Goal: Task Accomplishment & Management: Manage account settings

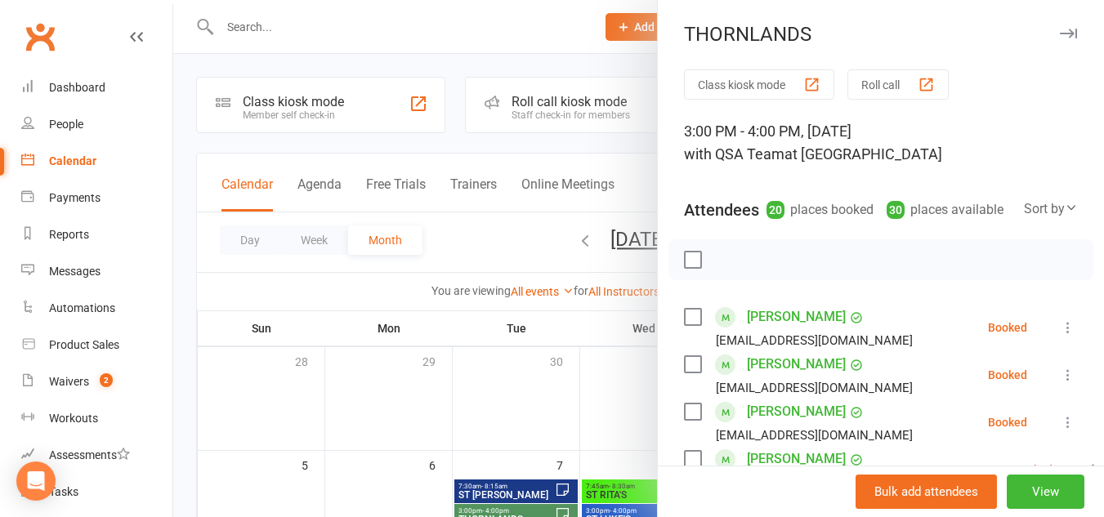
click at [1060, 37] on icon "button" at bounding box center [1068, 34] width 17 height 10
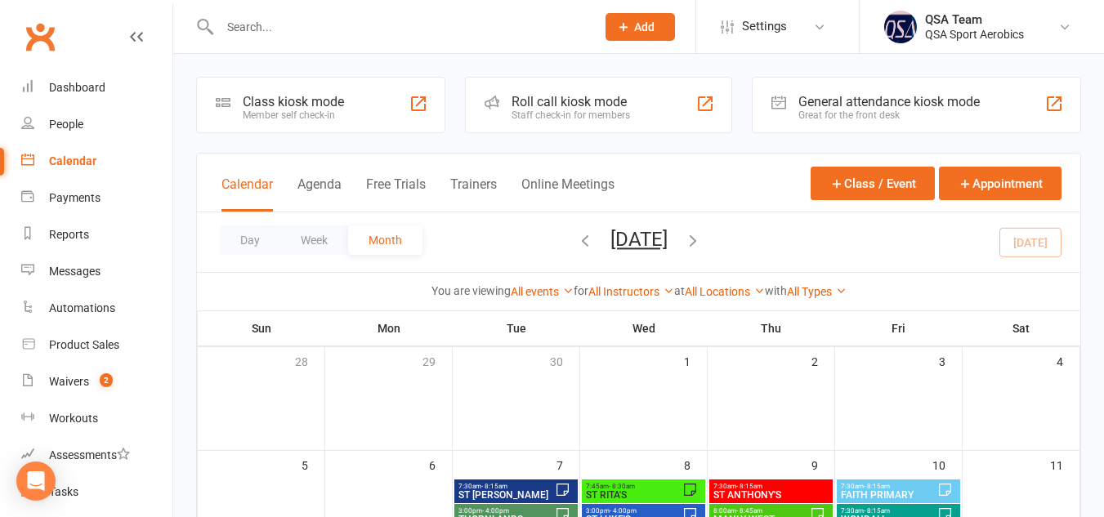
click at [893, 316] on div at bounding box center [638, 258] width 931 height 517
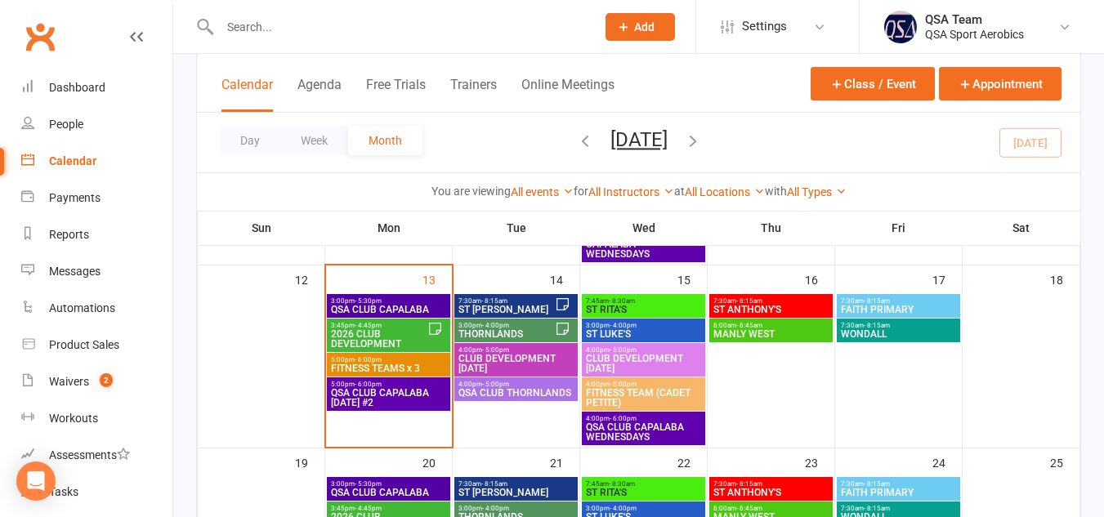
click at [880, 307] on span "FAITH PRIMARY" at bounding box center [898, 310] width 117 height 10
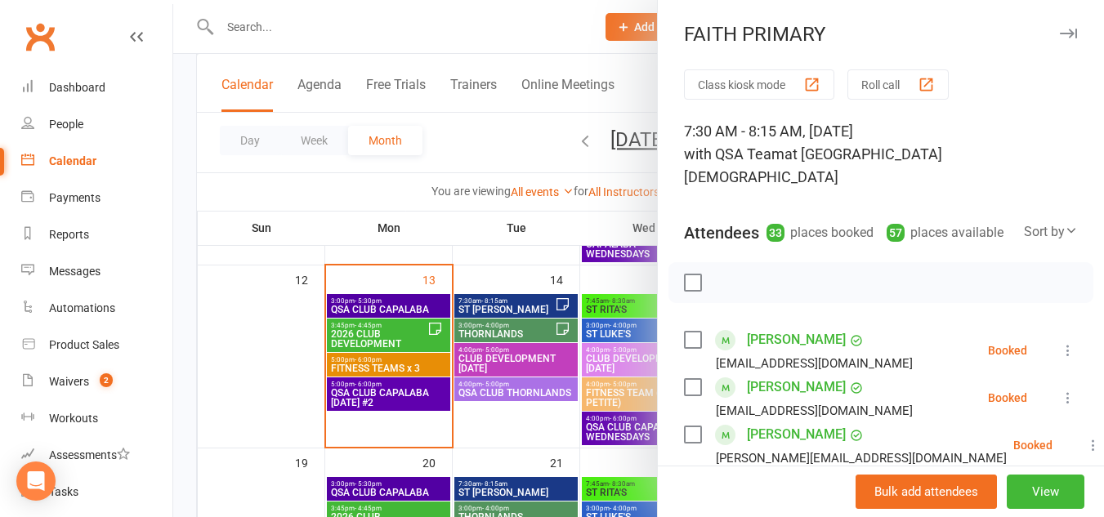
click at [1060, 34] on icon "button" at bounding box center [1068, 34] width 17 height 10
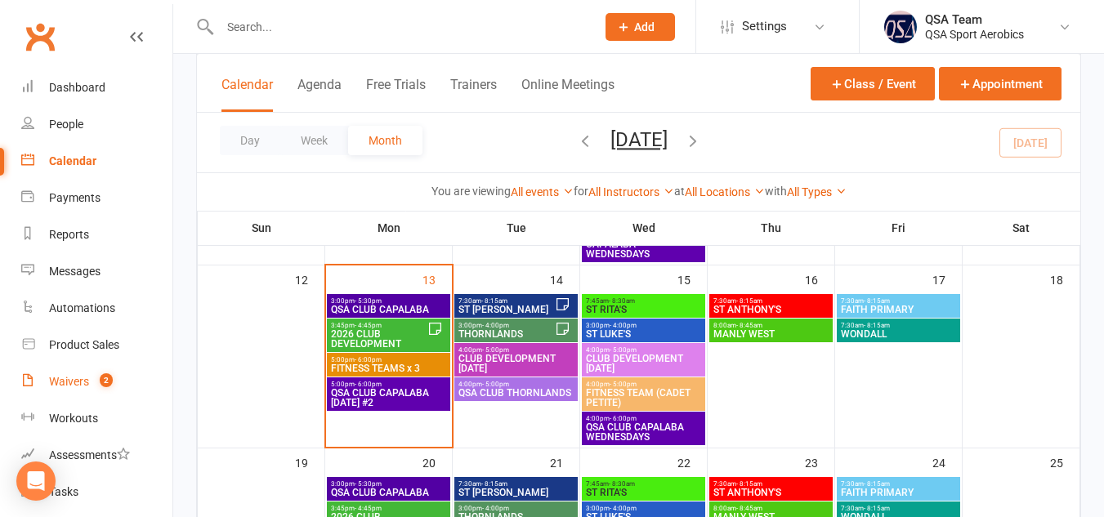
click at [65, 391] on link "Waivers 2" at bounding box center [96, 382] width 151 height 37
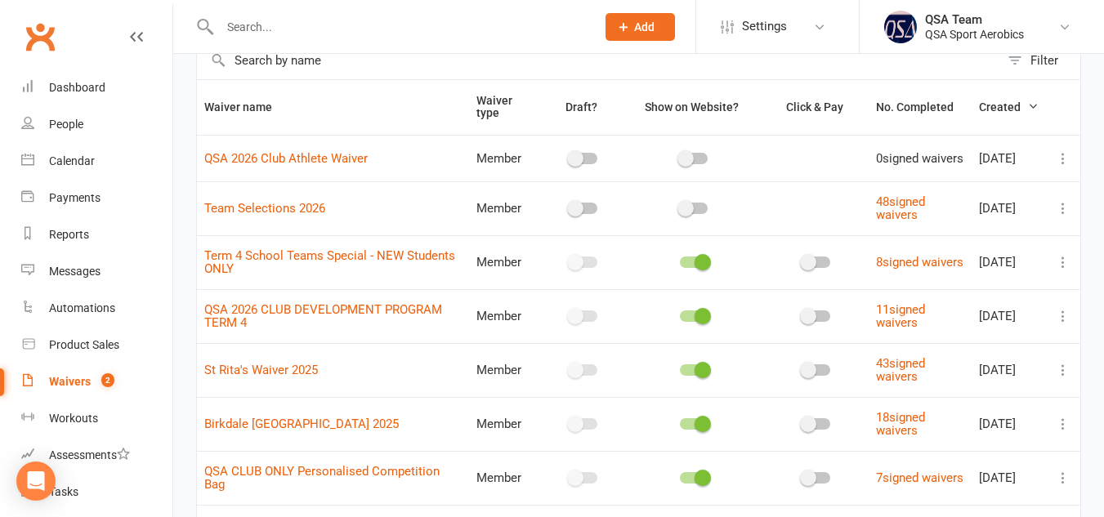
scroll to position [87, 0]
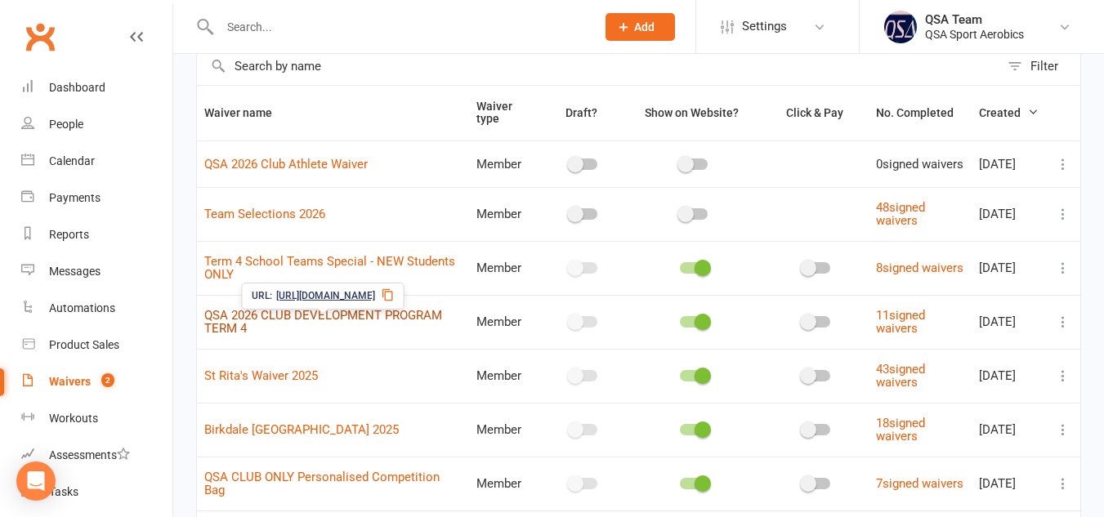
click at [293, 325] on link "QSA 2026 CLUB DEVELOPMENT PROGRAM TERM 4" at bounding box center [323, 322] width 238 height 29
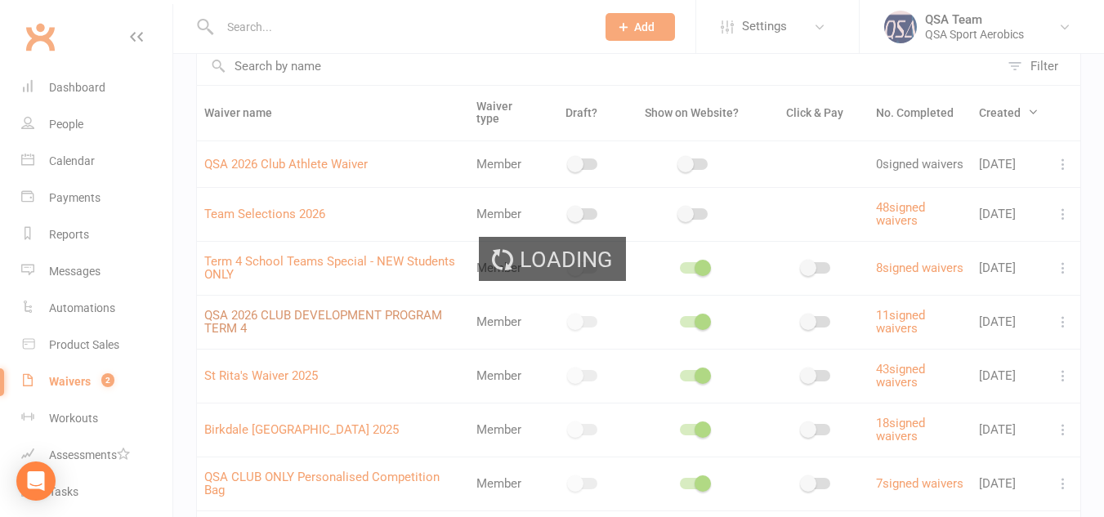
select select "bank_account"
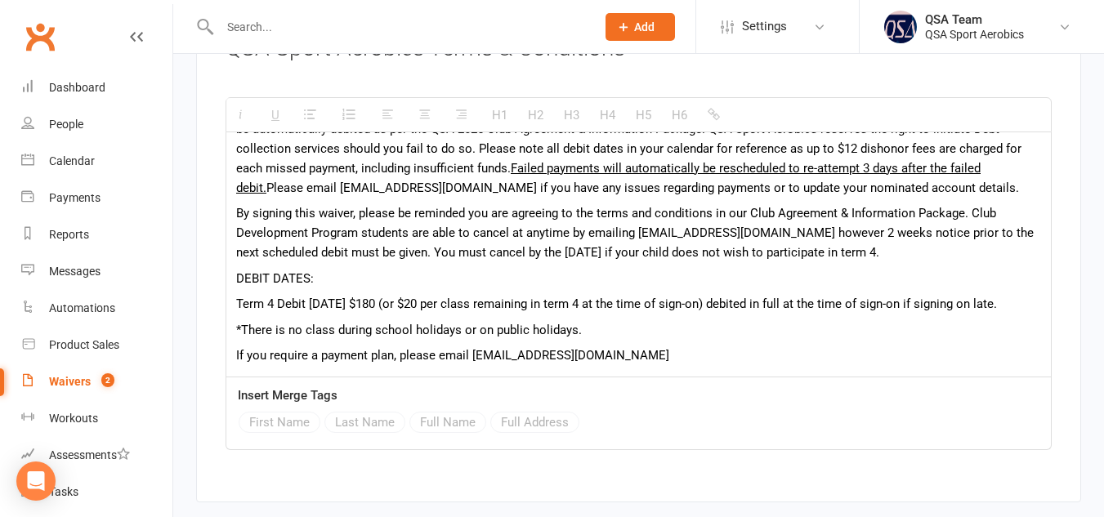
scroll to position [67, 0]
click at [753, 297] on p "Term 4 Debit [DATE] $180 (or $20 per class remaining in term 4 at the time of s…" at bounding box center [638, 304] width 805 height 20
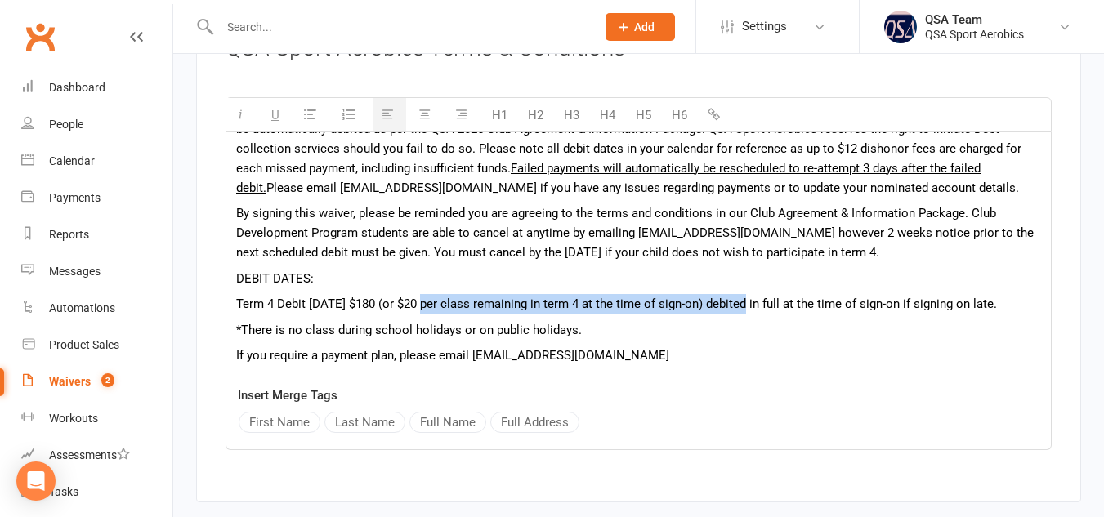
drag, startPoint x: 753, startPoint y: 297, endPoint x: 428, endPoint y: 292, distance: 324.6
click at [428, 294] on p "Term 4 Debit [DATE] $180 (or $20 per class remaining in term 4 at the time of s…" at bounding box center [638, 304] width 805 height 20
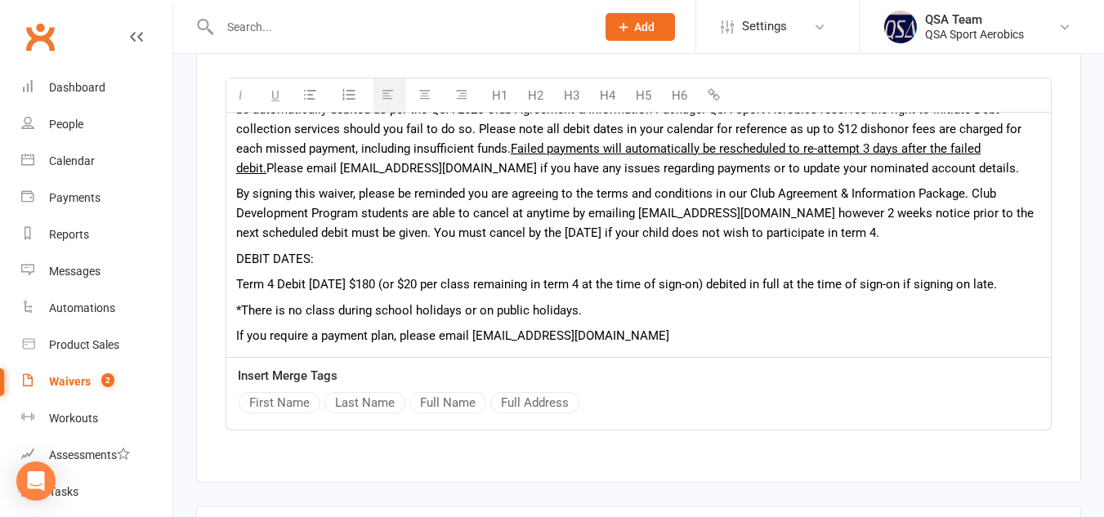
scroll to position [47, 0]
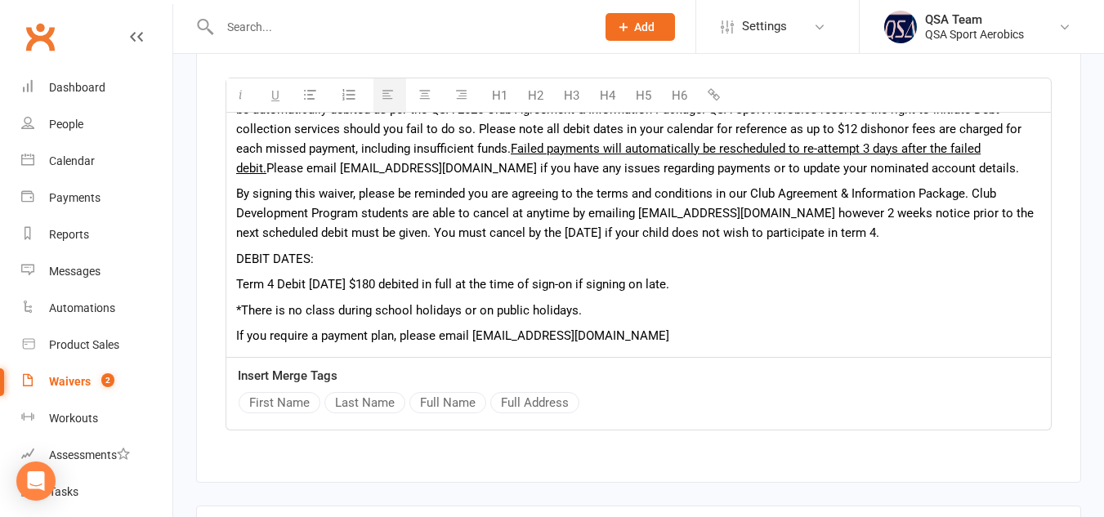
click at [399, 294] on p "Term 4 Debit [DATE] $180 debited in full at the time of sign-on if signing on l…" at bounding box center [638, 285] width 805 height 20
click at [536, 294] on p "Term 4 Debit - $180 debited in full at the time of sign-on if signing on late." at bounding box center [638, 285] width 805 height 20
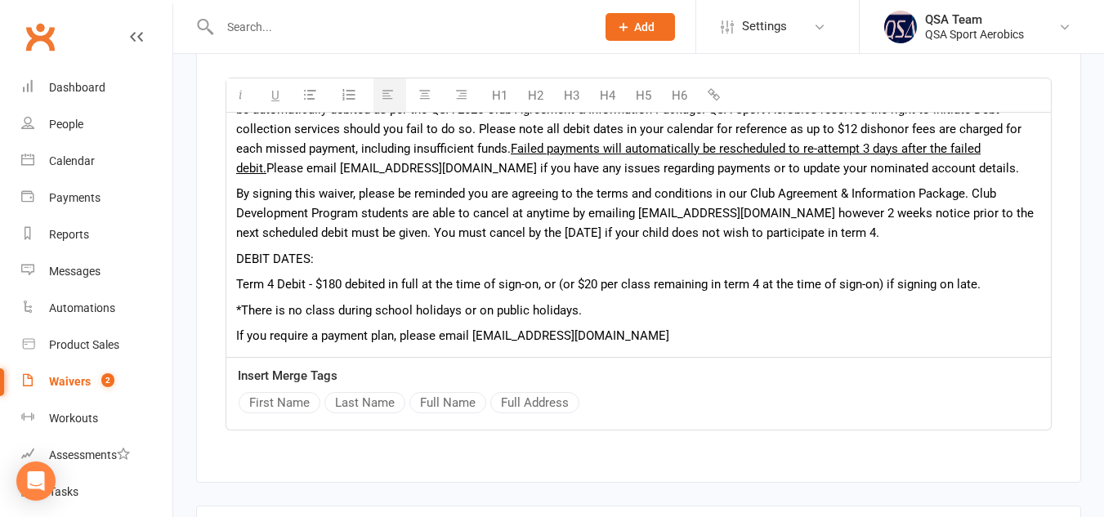
click at [576, 294] on p "Term 4 Debit - $180 debited in full at the time of sign-on, or (or $20 per clas…" at bounding box center [638, 285] width 805 height 20
click at [630, 294] on p "Term 4 Debit - $180 debited in full at the time of sign-on, or $20 per class re…" at bounding box center [638, 285] width 805 height 20
click at [703, 294] on p "Term 4 Debit - $180 debited in full at the time of sign-on, or $20 per class if…" at bounding box center [638, 285] width 805 height 20
drag, startPoint x: 978, startPoint y: 249, endPoint x: 969, endPoint y: 211, distance: 39.5
click at [969, 211] on p "By signing this waiver, please be reminded you are agreeing to the terms and co…" at bounding box center [638, 213] width 805 height 59
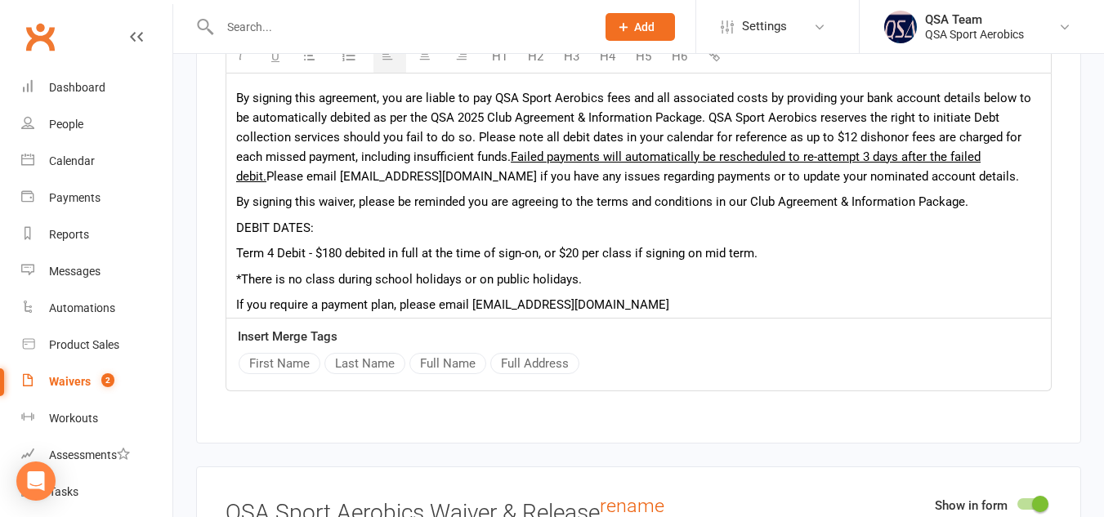
scroll to position [8, 0]
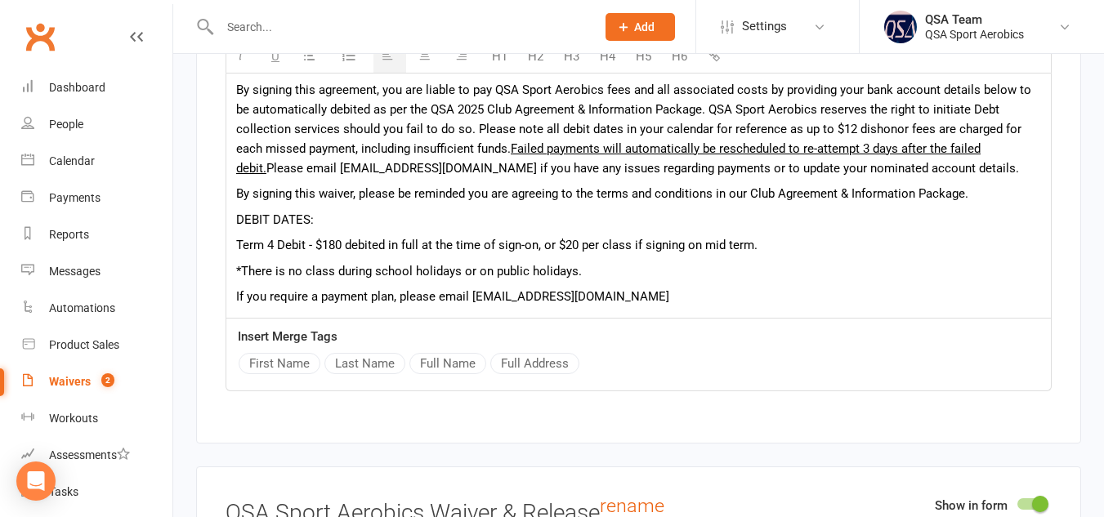
click at [768, 255] on p "Term 4 Debit - $180 debited in full at the time of sign-on, or $20 per class if…" at bounding box center [638, 245] width 805 height 20
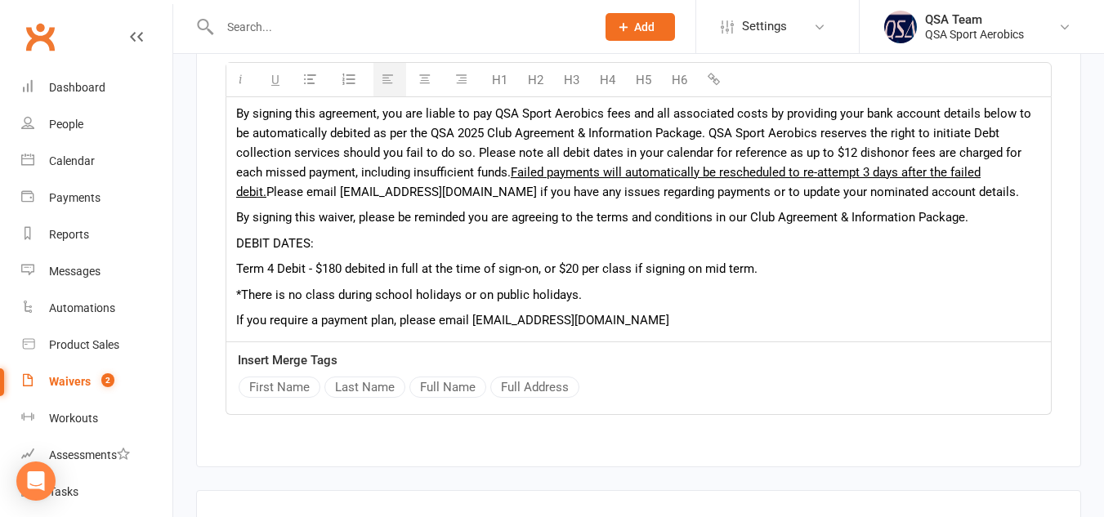
scroll to position [2434, 0]
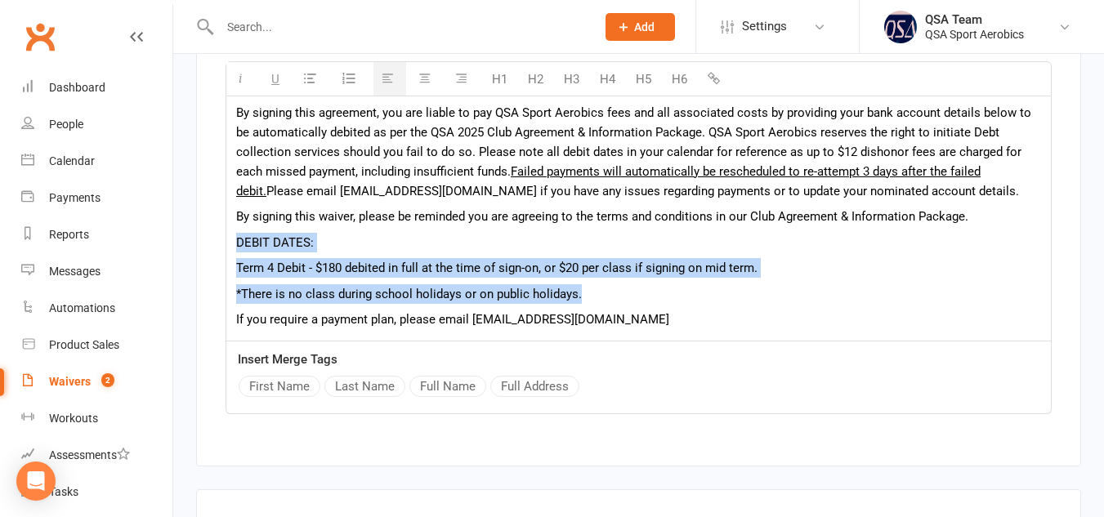
drag, startPoint x: 605, startPoint y: 311, endPoint x: 239, endPoint y: 257, distance: 370.2
click at [239, 257] on div "By signing this agreement, you are liable to pay QSA Sport Aerobics fees and al…" at bounding box center [638, 214] width 825 height 253
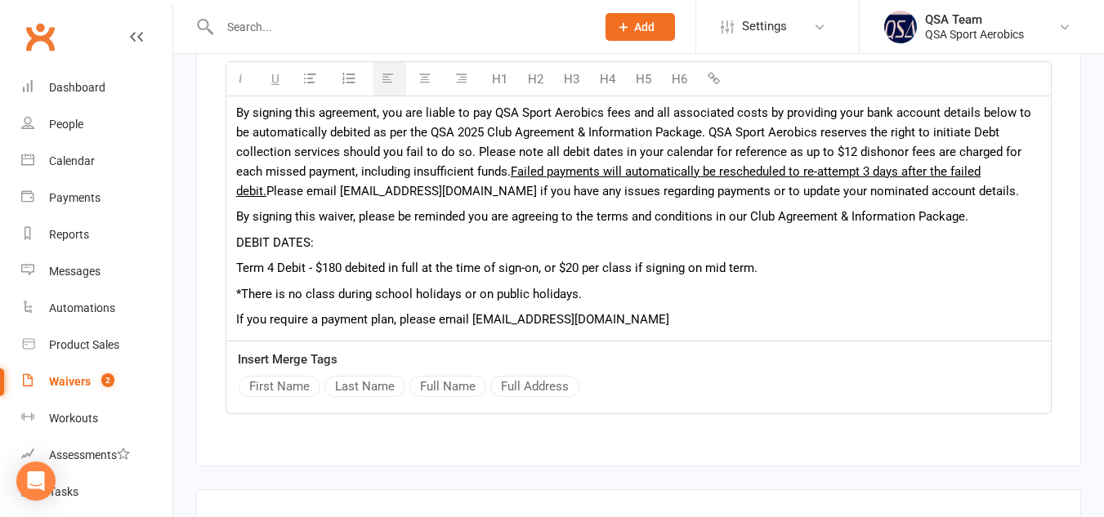
scroll to position [2442, 0]
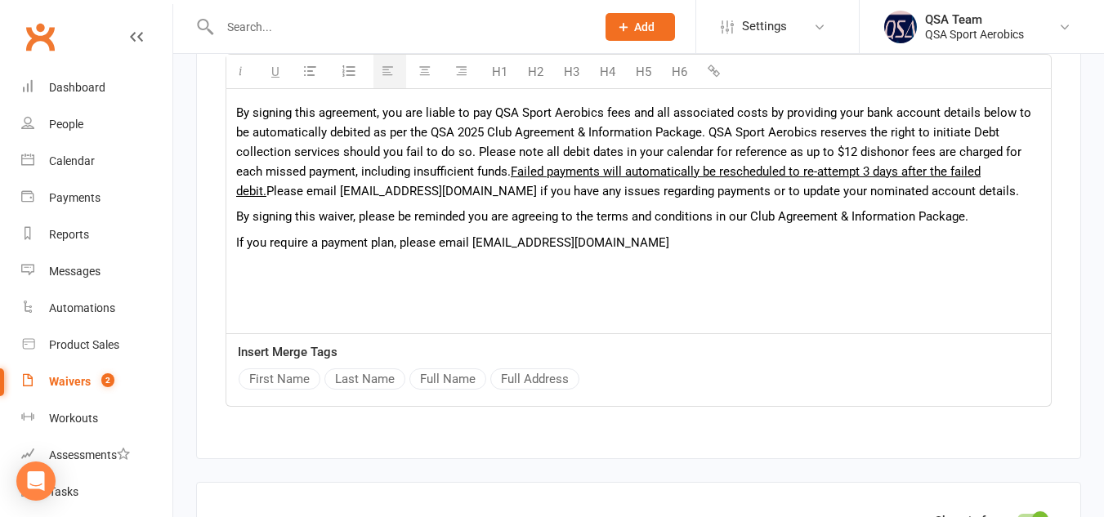
click at [235, 129] on div "By signing this agreement, you are liable to pay QSA Sport Aerobics fees and al…" at bounding box center [638, 210] width 825 height 245
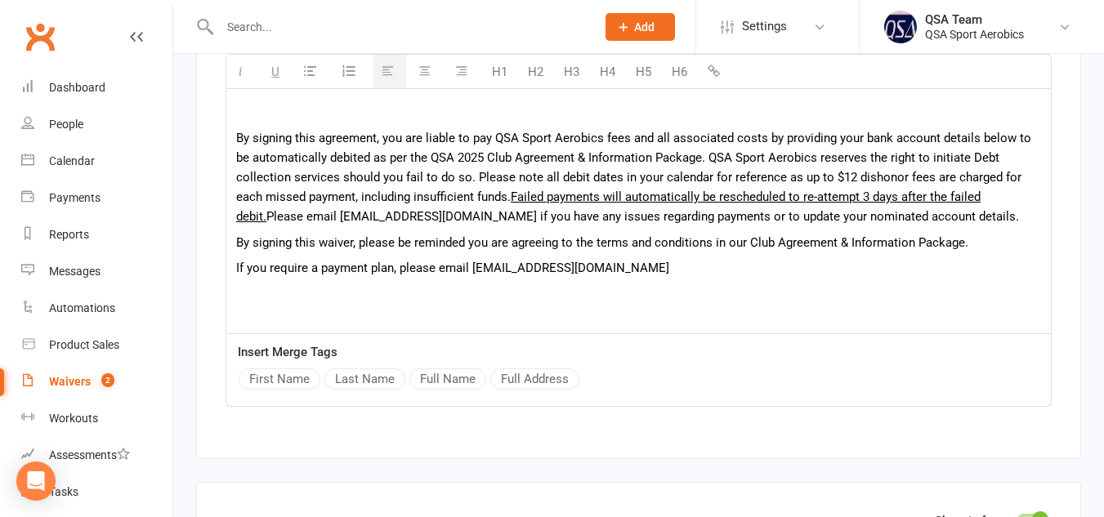
click at [235, 128] on div "By signing this agreement, you are liable to pay QSA Sport Aerobics fees and al…" at bounding box center [638, 210] width 825 height 245
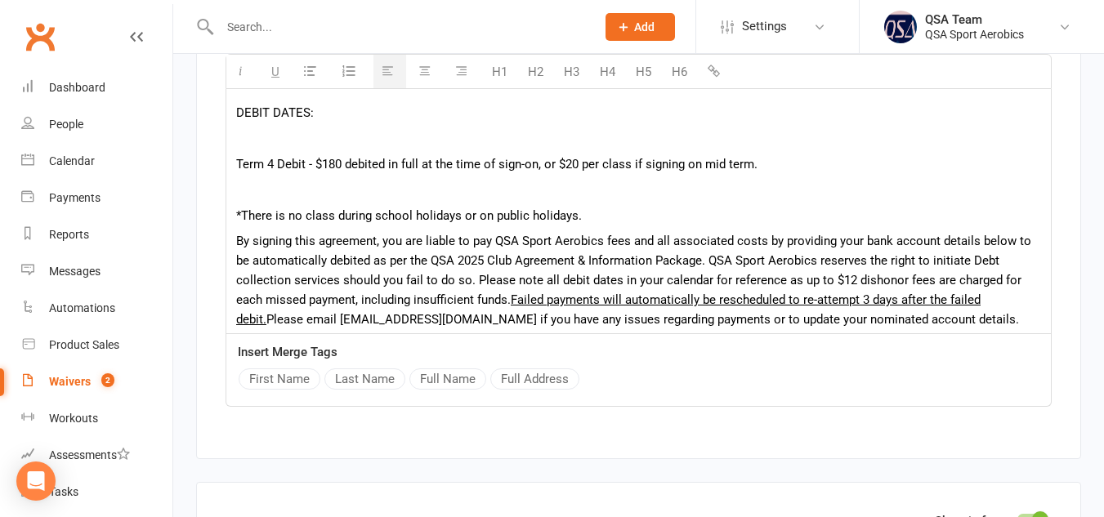
scroll to position [60, 0]
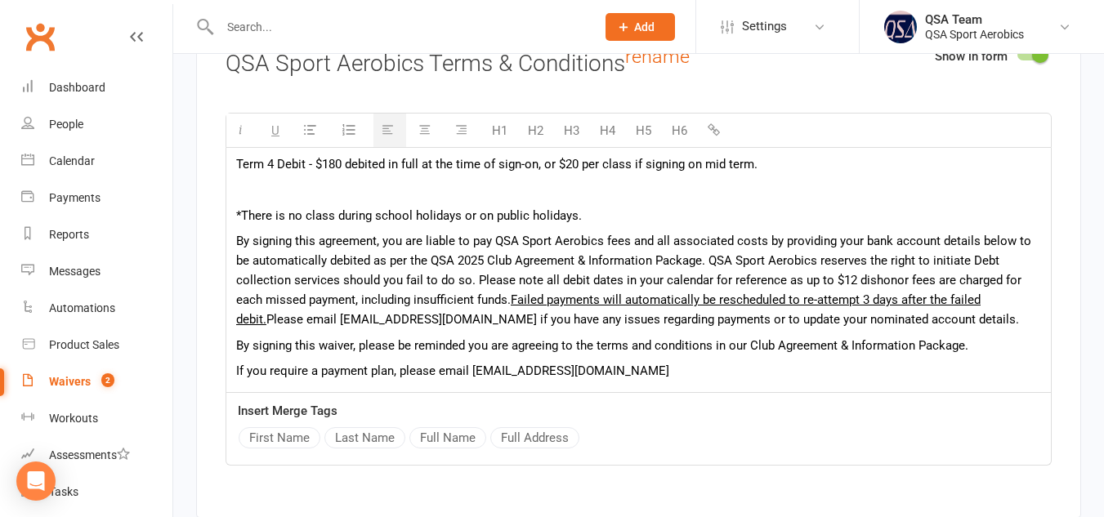
click at [271, 199] on p at bounding box center [638, 190] width 805 height 20
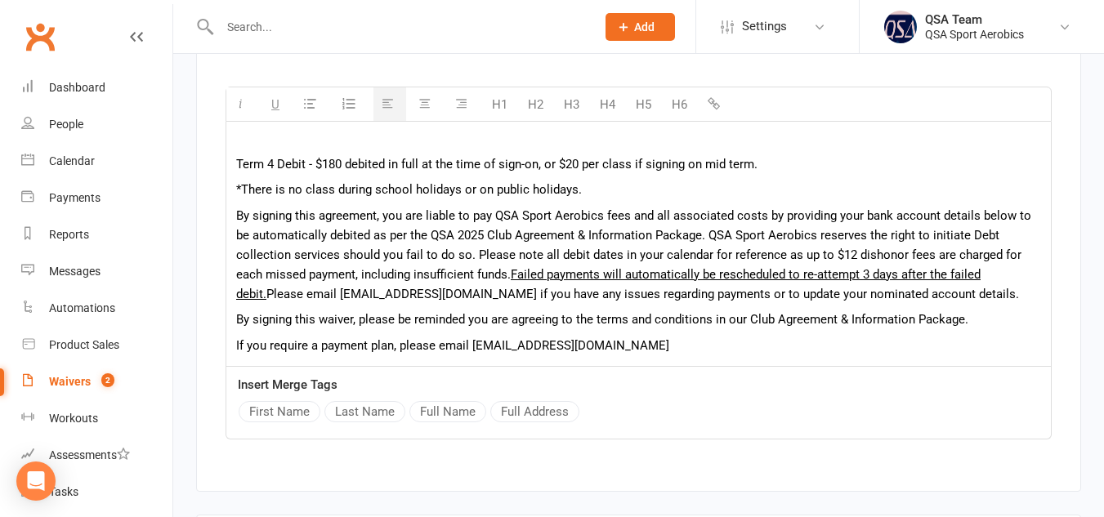
scroll to position [0, 0]
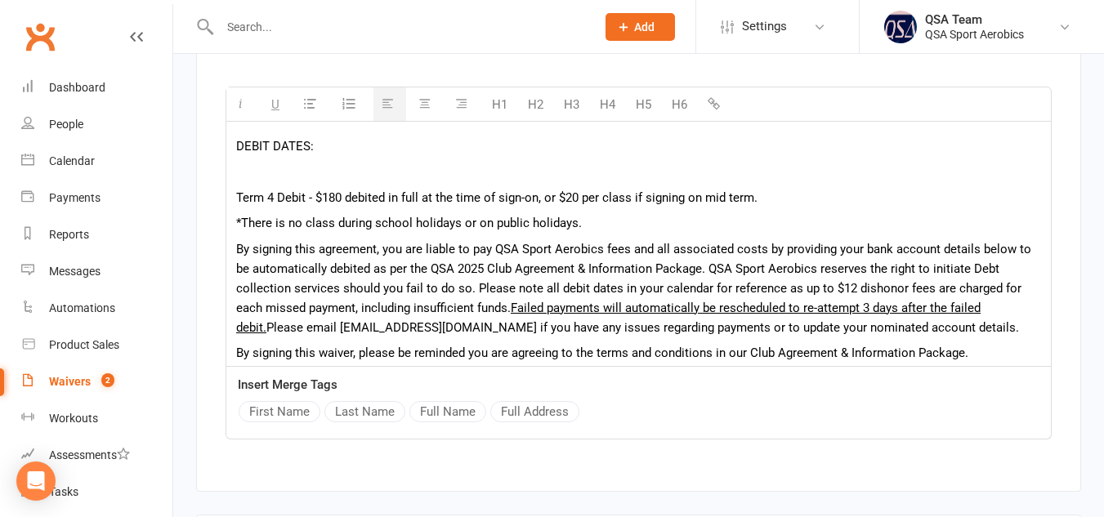
click at [302, 181] on p at bounding box center [638, 172] width 805 height 20
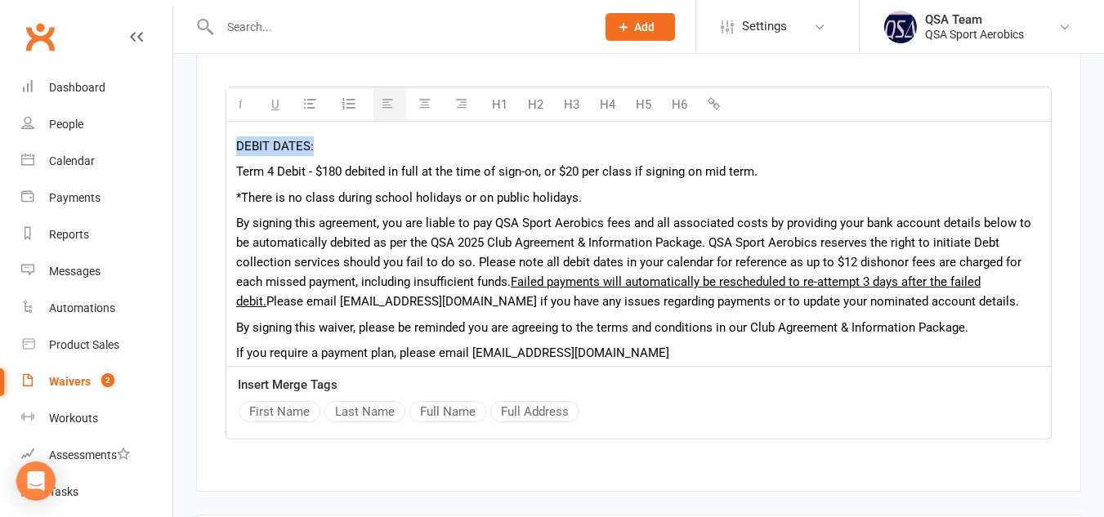
drag, startPoint x: 318, startPoint y: 155, endPoint x: 237, endPoint y: 154, distance: 80.9
click at [237, 154] on p "DEBIT DATES:" at bounding box center [638, 147] width 805 height 20
click at [272, 110] on icon "button" at bounding box center [275, 103] width 8 height 12
click at [235, 160] on div "DEBIT DATES: Term 4 Debit - $180 debited in full at the time of sign-on, or $20…" at bounding box center [638, 248] width 825 height 253
click at [306, 181] on p "Term 4 Debit - $180 debited in full at the time of sign-on, or $20 per class if…" at bounding box center [638, 172] width 805 height 20
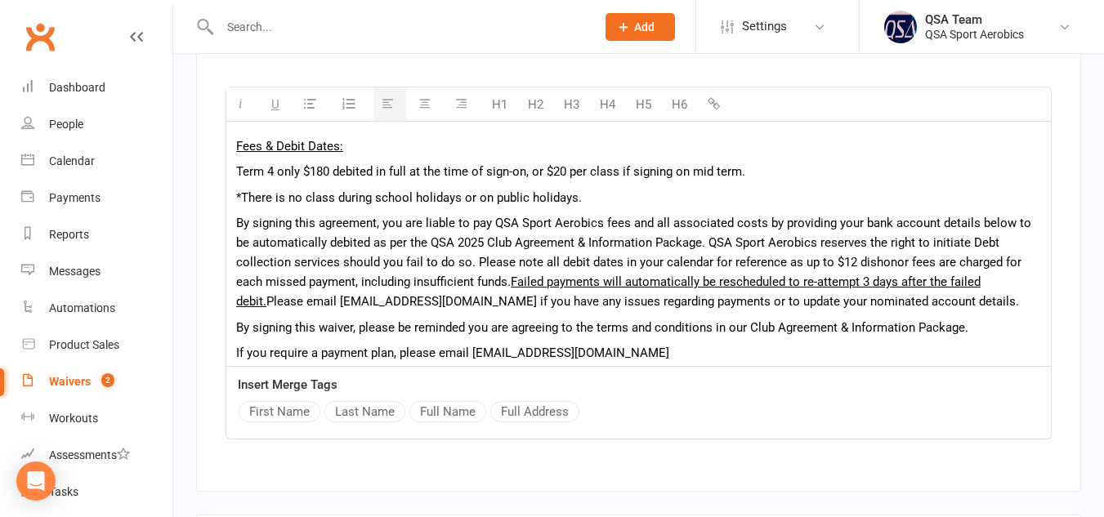
click at [330, 181] on p "Term 4 only $180 debited in full at the time of sign-on, or $20 per class if si…" at bounding box center [638, 172] width 805 height 20
click at [768, 181] on p "Term 4 only $180, debited in full at the time of sign-on, or $20 per class if s…" at bounding box center [638, 172] width 805 height 20
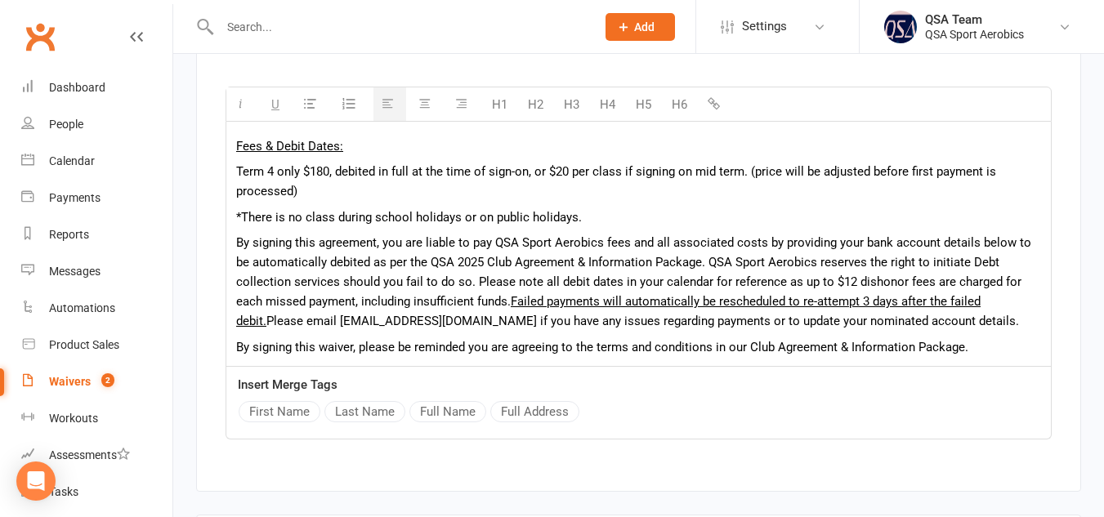
click at [302, 227] on p "*There is no class during school holidays or on public holidays." at bounding box center [638, 218] width 805 height 20
click at [340, 227] on p "*There are no class during school holidays or on public holidays." at bounding box center [638, 218] width 805 height 20
click at [349, 227] on p "*There are no classed held during school holidays or on public holidays." at bounding box center [638, 218] width 805 height 20
click at [388, 273] on p "By signing this agreement, you are liable to pay QSA Sport Aerobics fees and al…" at bounding box center [638, 282] width 805 height 98
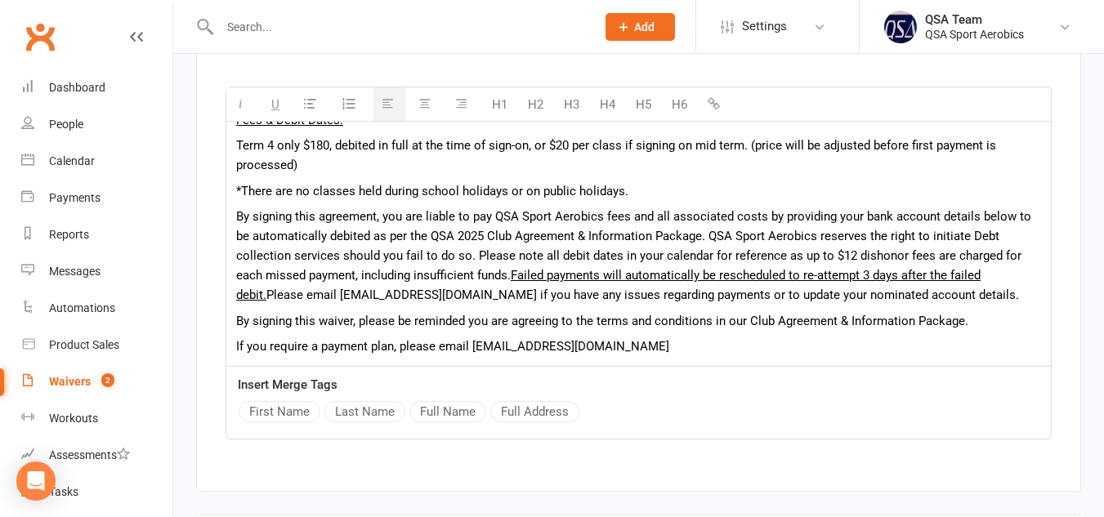
scroll to position [28, 0]
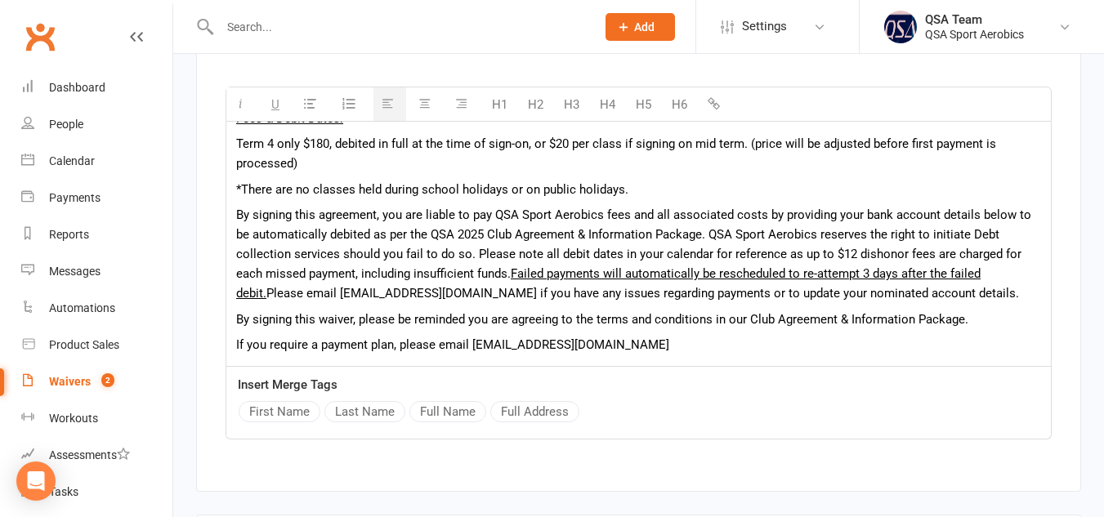
click at [502, 303] on p "By signing this agreement, you are liable to pay QSA Sport Aerobics fees and al…" at bounding box center [638, 254] width 805 height 98
drag, startPoint x: 980, startPoint y: 336, endPoint x: 232, endPoint y: 318, distance: 748.2
click at [232, 318] on div "Fees & Debit Dates: Term 4 only $180, debited in full at the time of sign-on, o…" at bounding box center [638, 230] width 825 height 272
click at [243, 329] on p "By signing this waiver, please be reminded you are agreeing to the terms and co…" at bounding box center [638, 320] width 805 height 20
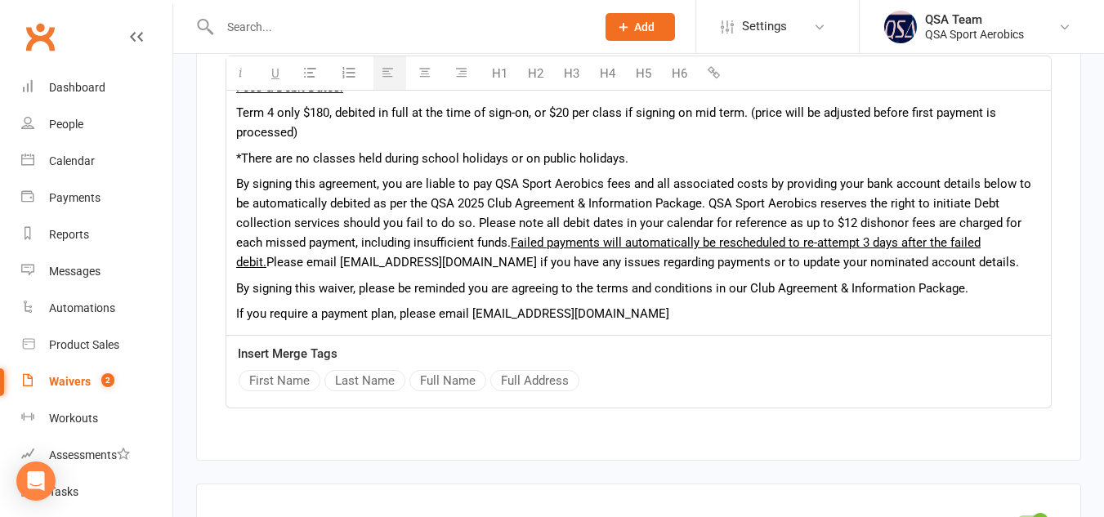
scroll to position [2442, 0]
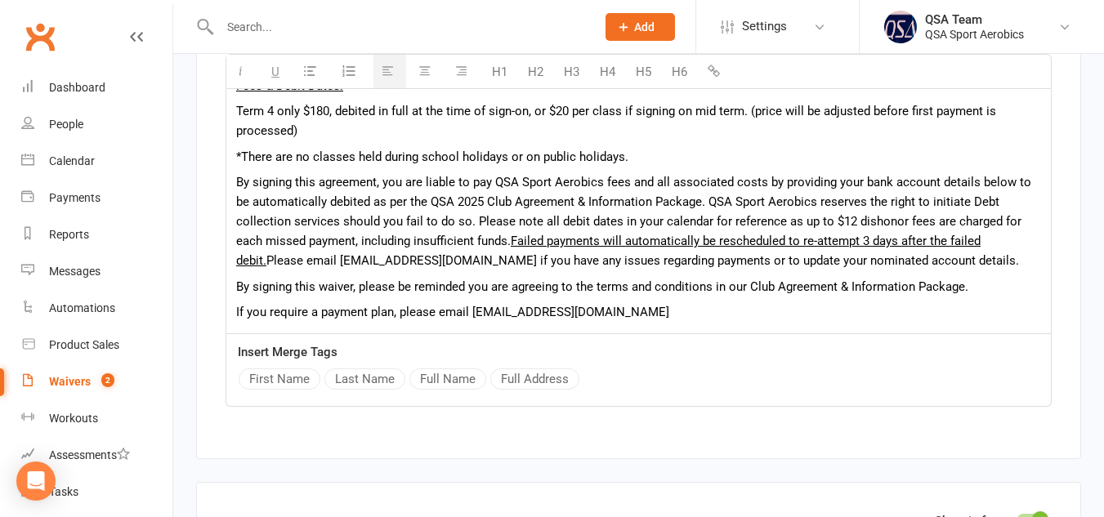
click at [679, 322] on p "If you require a payment plan, please email [EMAIL_ADDRESS][DOMAIN_NAME]" at bounding box center [638, 312] width 805 height 20
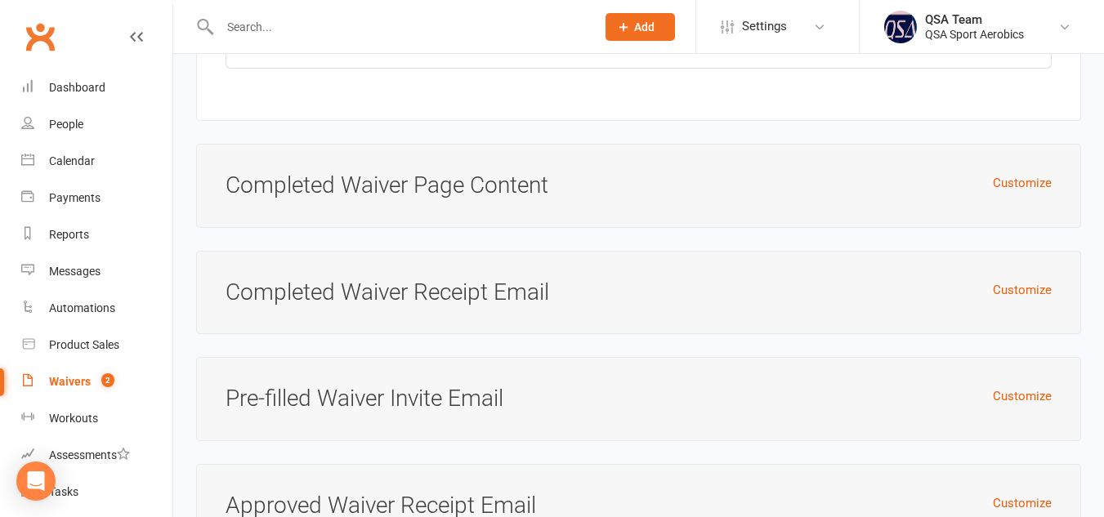
scroll to position [5582, 0]
click at [1028, 192] on button "Customize" at bounding box center [1022, 182] width 59 height 20
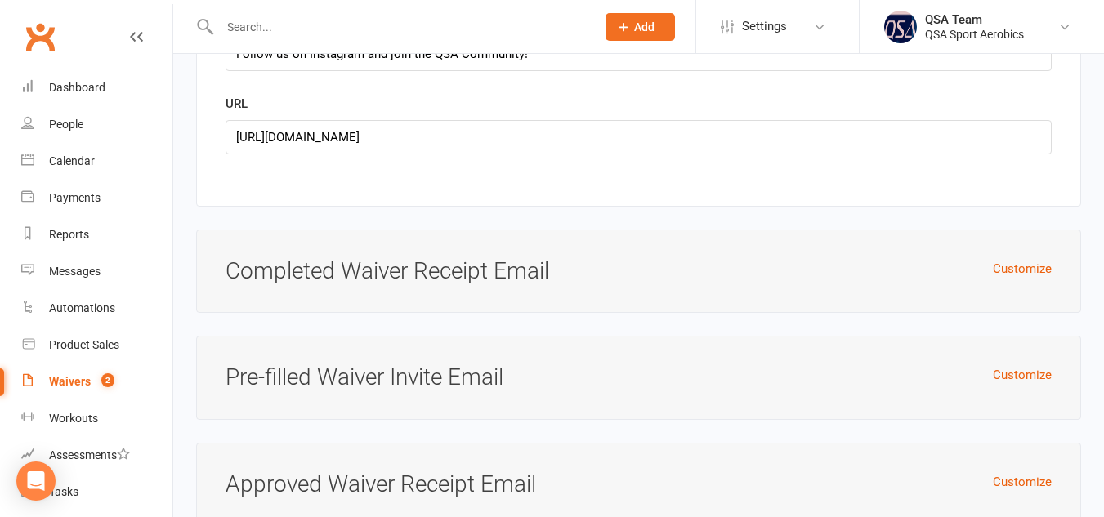
scroll to position [6502, 0]
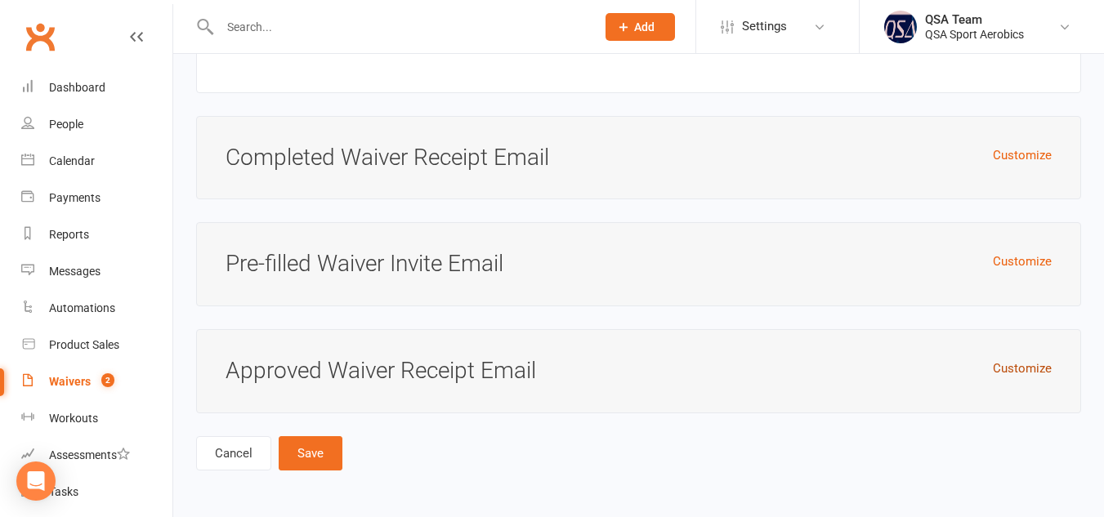
click at [1033, 376] on button "Customize" at bounding box center [1022, 369] width 59 height 20
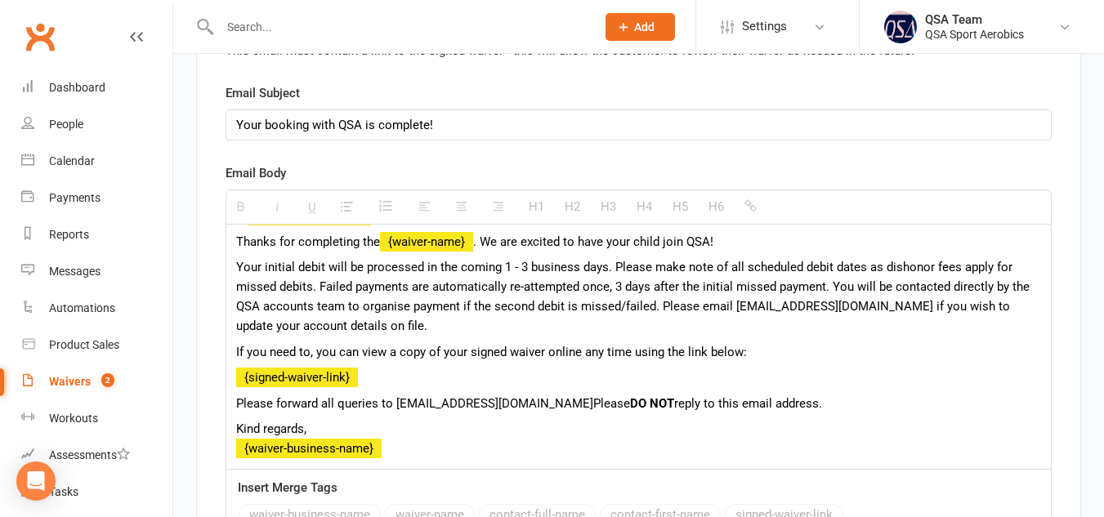
scroll to position [34, 0]
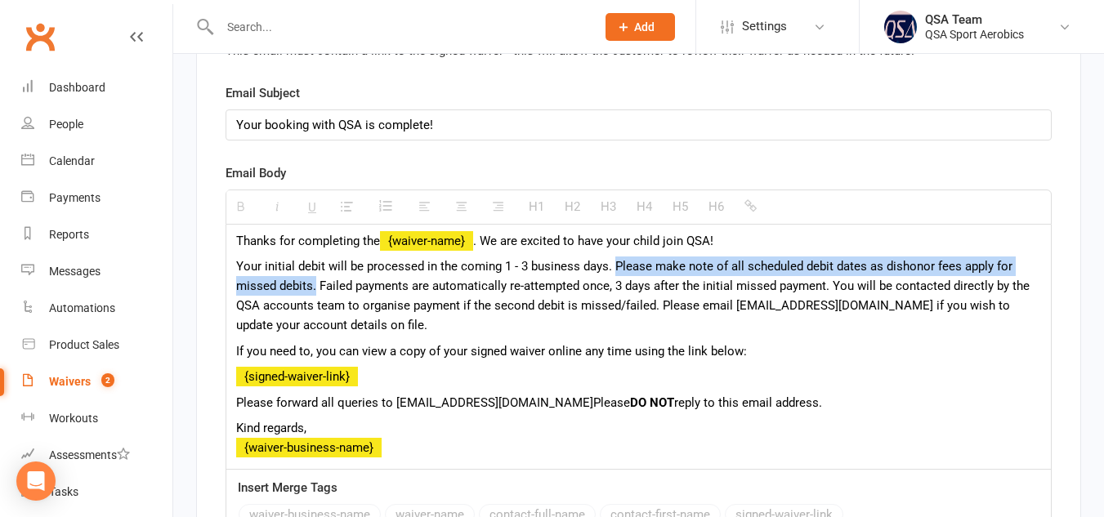
drag, startPoint x: 315, startPoint y: 296, endPoint x: 612, endPoint y: 281, distance: 297.9
click at [612, 281] on span "Your initial debit will be processed in the coming 1 - 3 business days. Please …" at bounding box center [633, 296] width 794 height 74
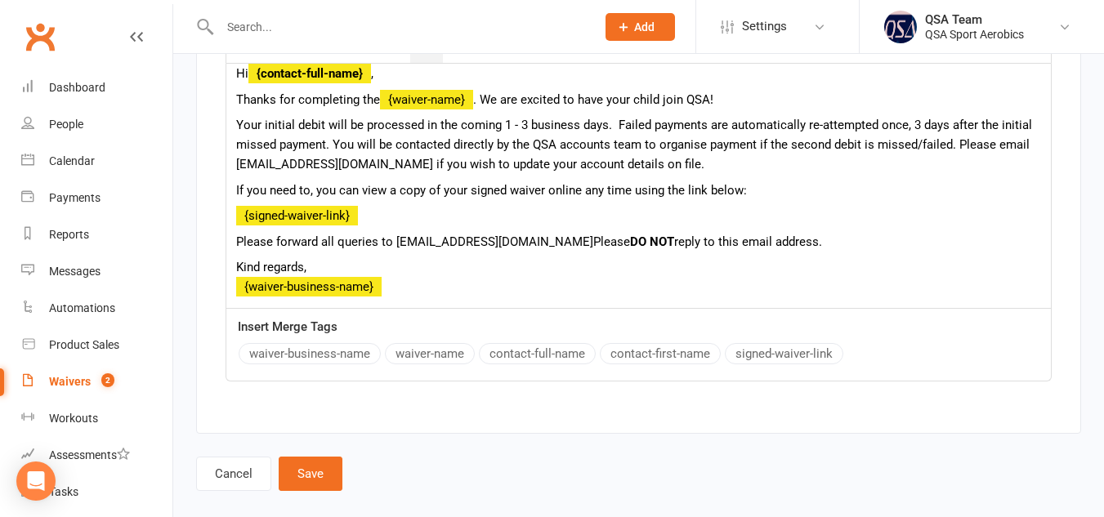
scroll to position [7059, 0]
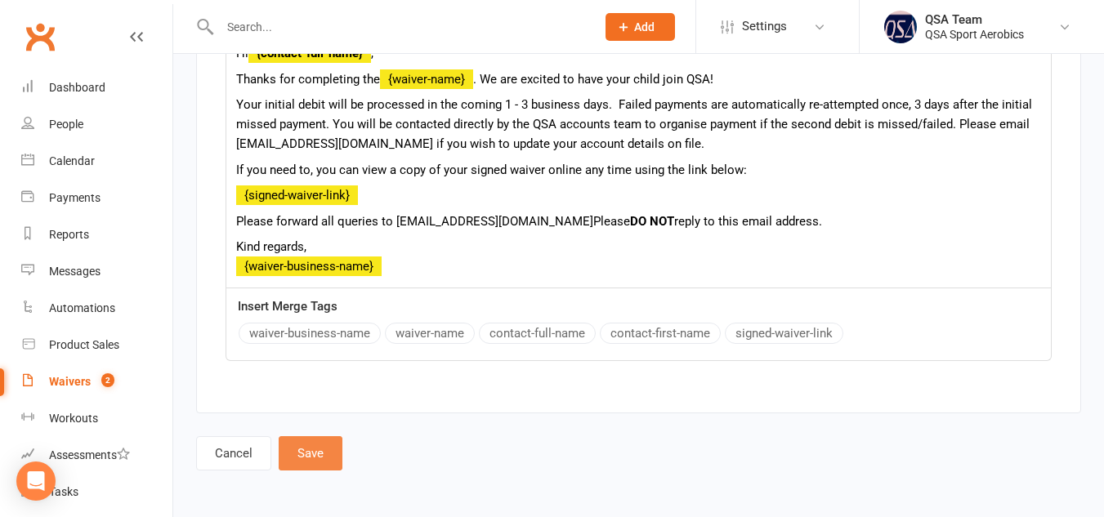
click at [325, 454] on button "Save" at bounding box center [311, 454] width 64 height 34
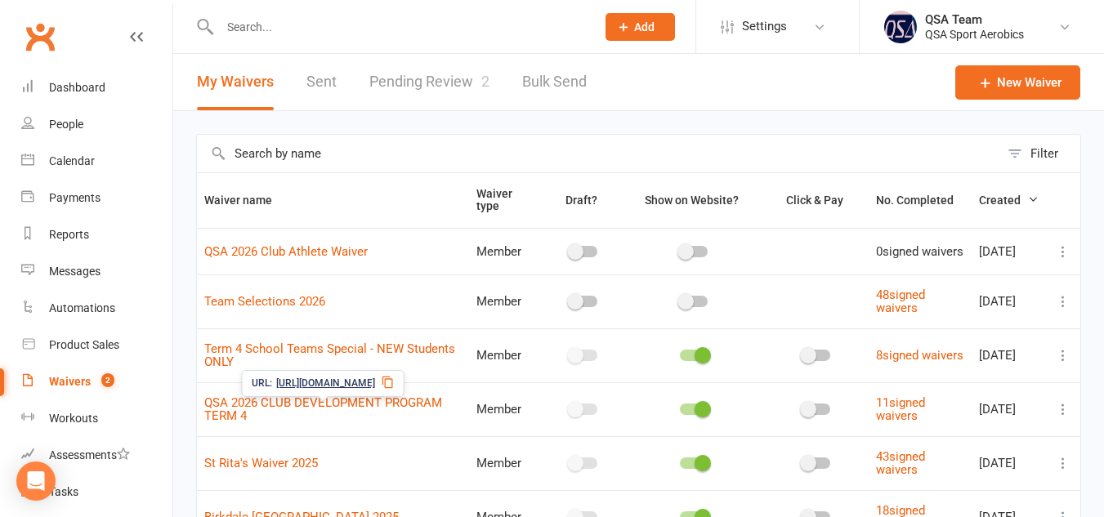
click at [323, 382] on span "[URL][DOMAIN_NAME]" at bounding box center [325, 384] width 99 height 16
click at [300, 406] on link "QSA 2026 CLUB DEVELOPMENT PROGRAM TERM 4" at bounding box center [323, 410] width 238 height 29
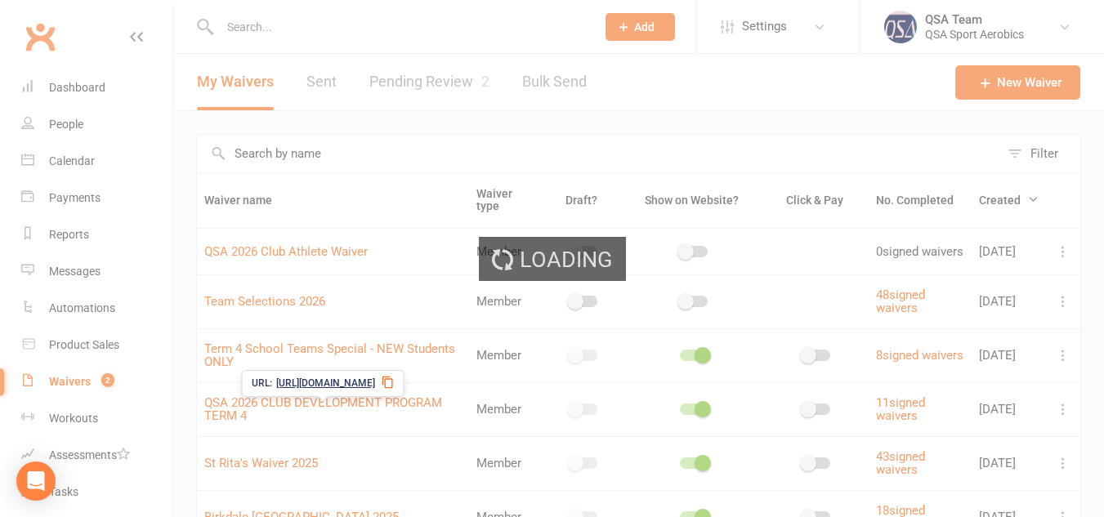
select select "bank_account"
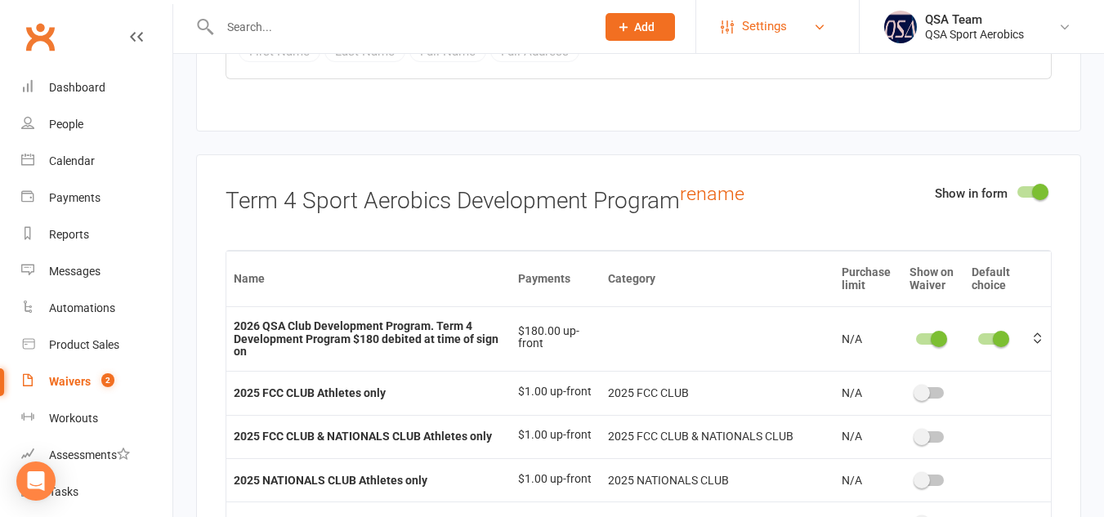
click at [766, 39] on span "Settings" at bounding box center [764, 26] width 45 height 37
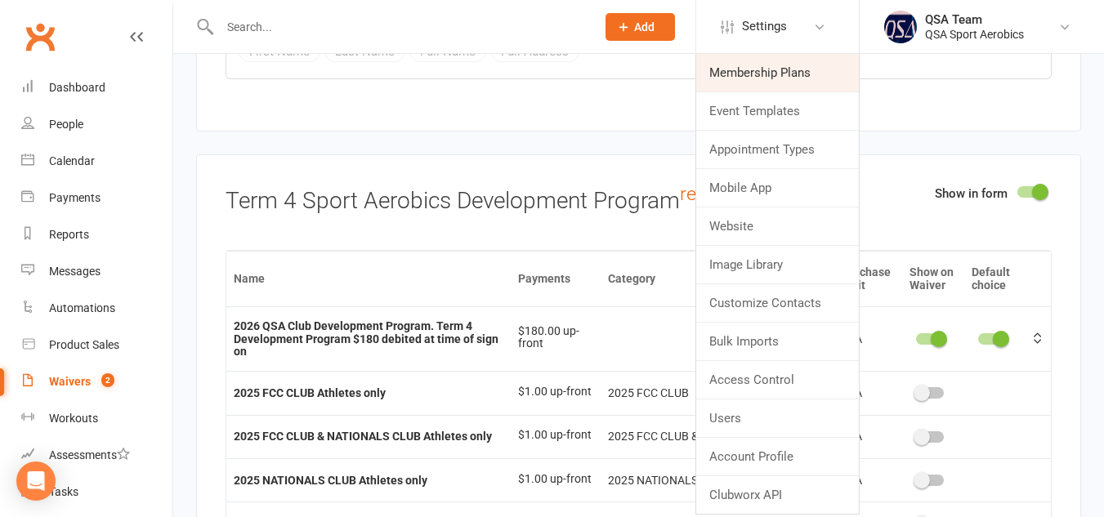
click at [771, 77] on link "Membership Plans" at bounding box center [777, 73] width 163 height 38
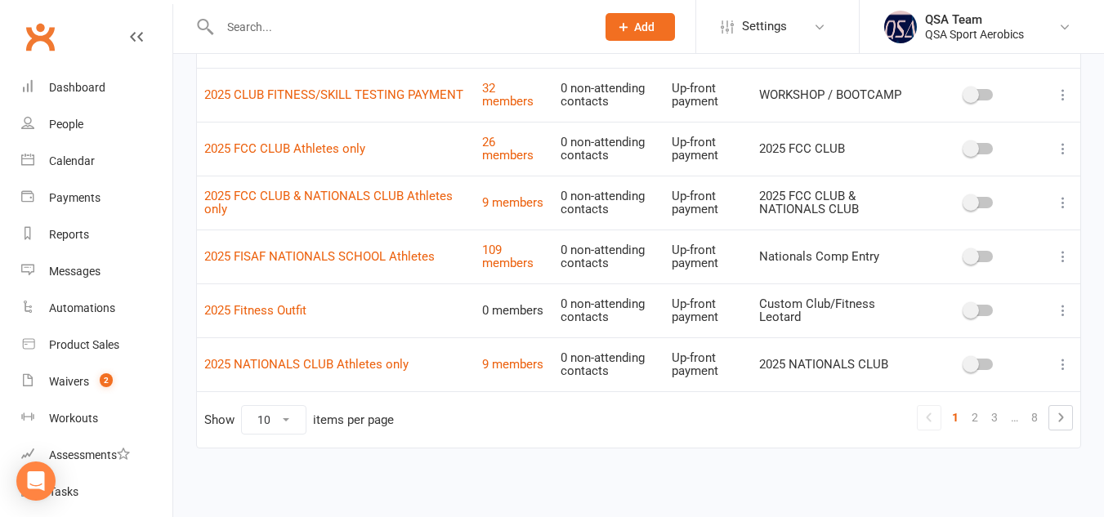
scroll to position [378, 0]
click at [976, 415] on link "2" at bounding box center [975, 416] width 20 height 23
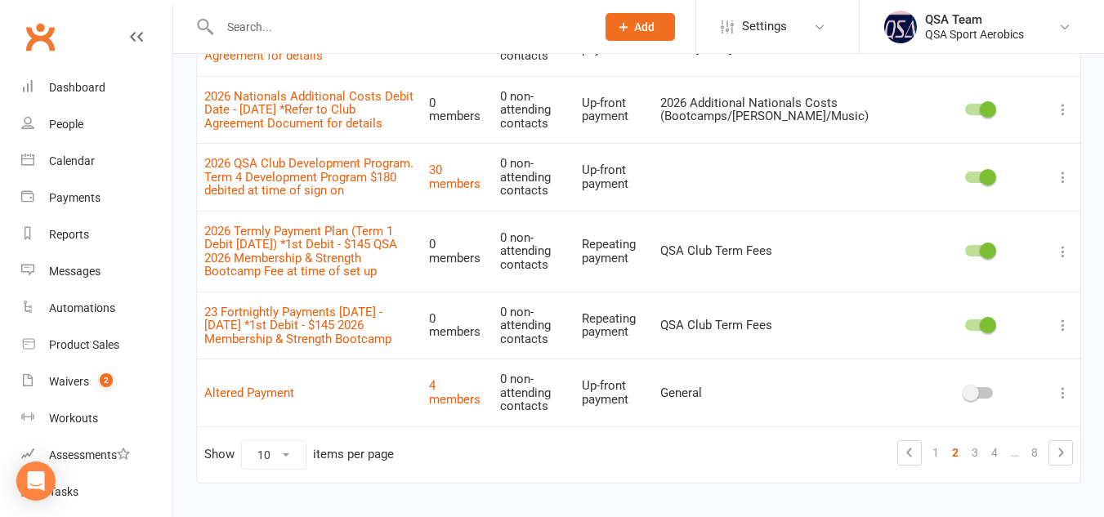
scroll to position [540, 0]
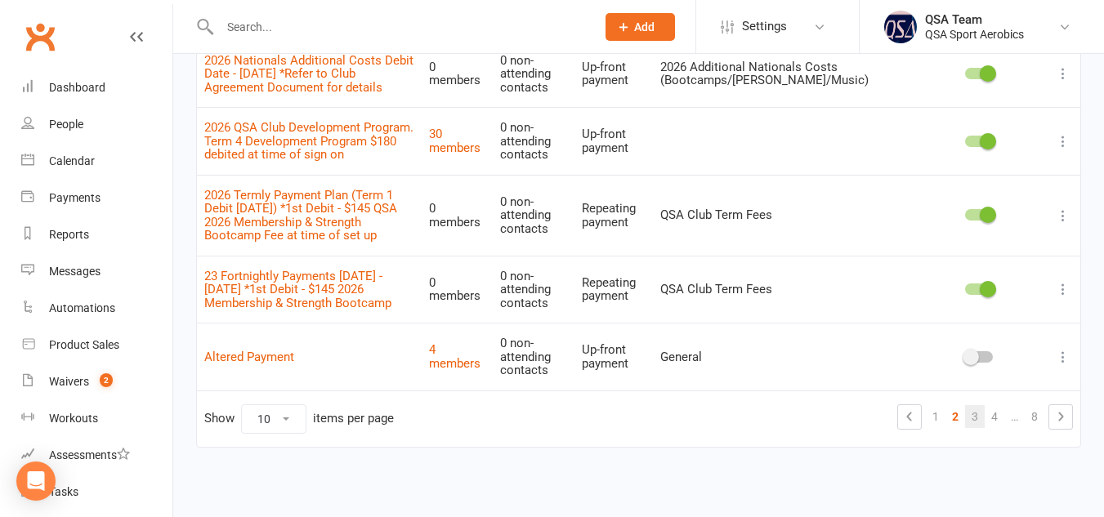
click at [975, 414] on link "3" at bounding box center [975, 416] width 20 height 23
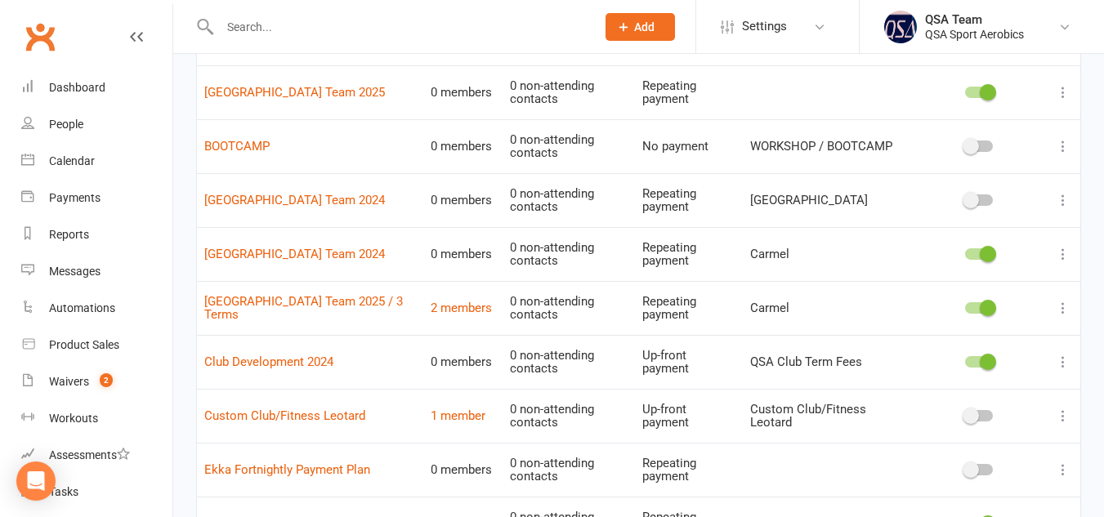
scroll to position [0, 0]
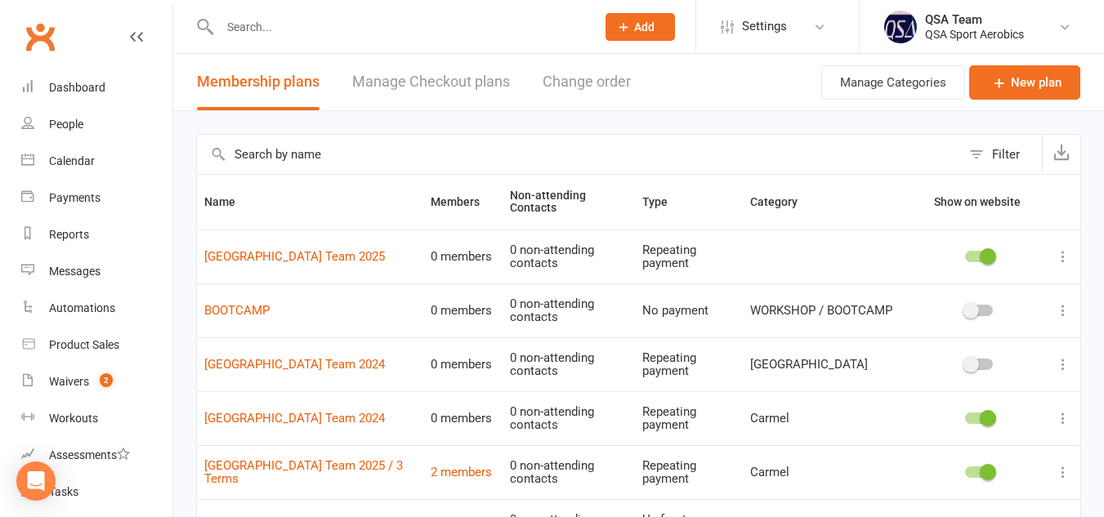
click at [990, 261] on span at bounding box center [988, 257] width 16 height 16
click at [965, 254] on input "checkbox" at bounding box center [965, 254] width 0 height 0
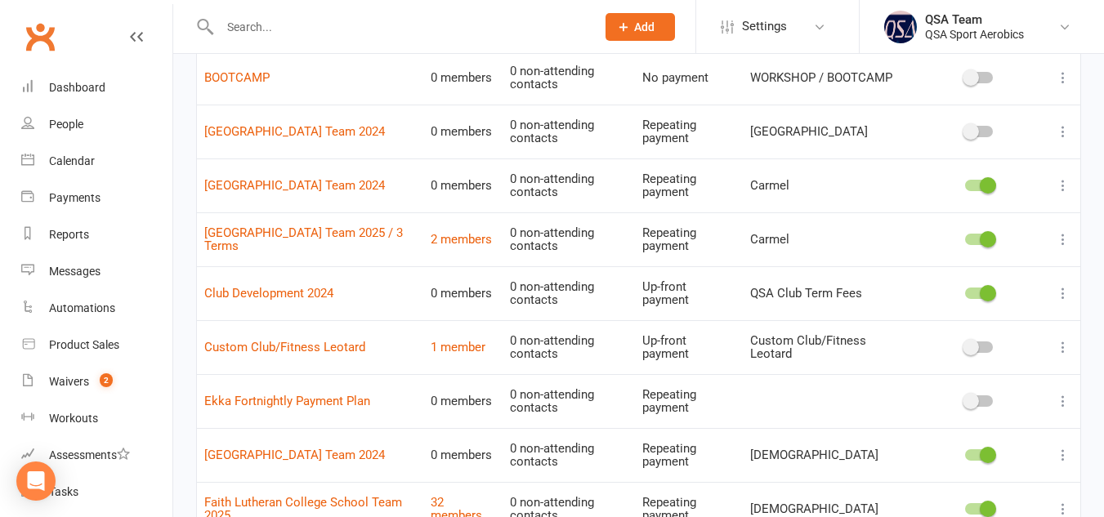
scroll to position [235, 0]
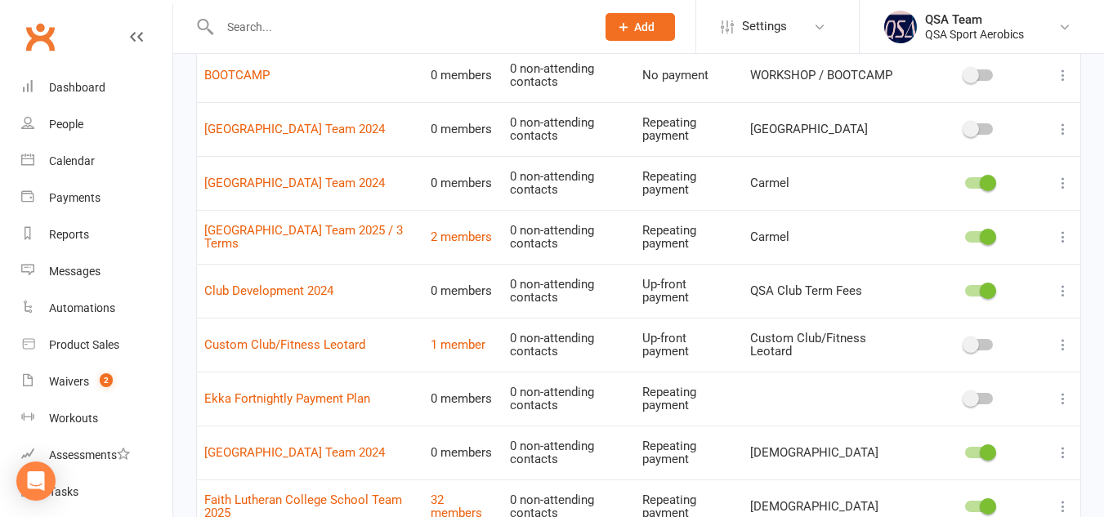
click at [985, 184] on span at bounding box center [988, 183] width 16 height 16
click at [965, 181] on input "checkbox" at bounding box center [965, 181] width 0 height 0
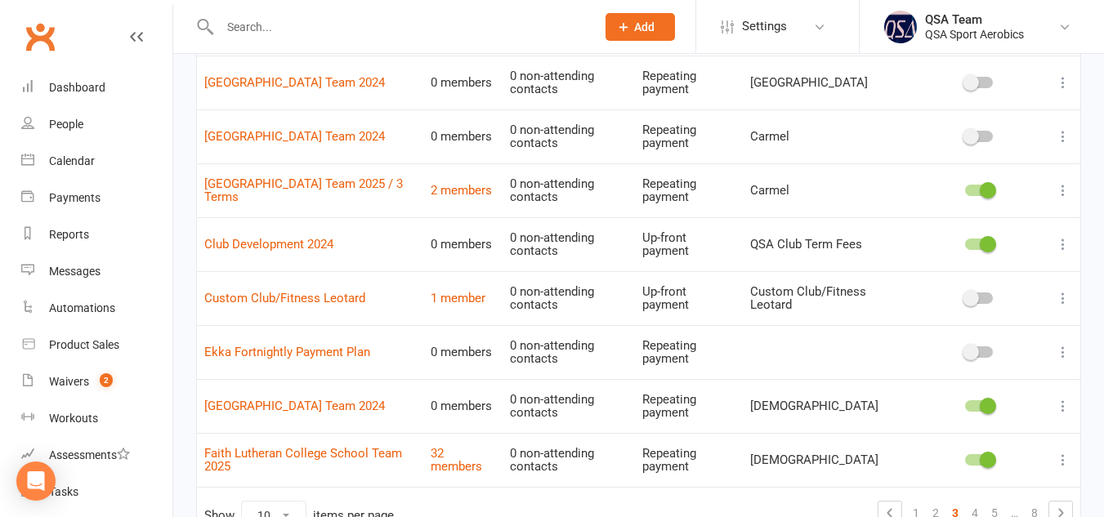
scroll to position [283, 0]
click at [987, 240] on span at bounding box center [988, 243] width 16 height 16
click at [965, 241] on input "checkbox" at bounding box center [965, 241] width 0 height 0
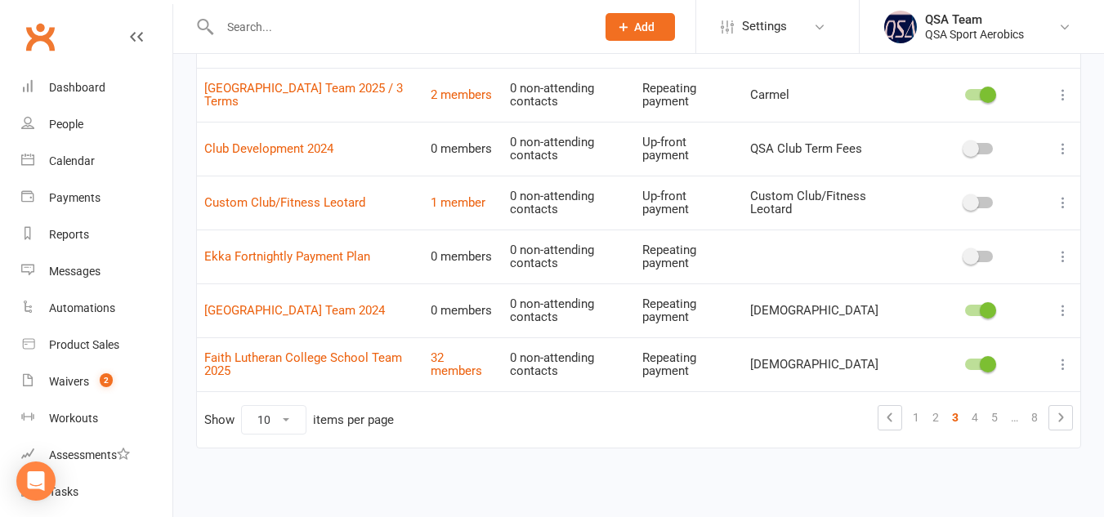
scroll to position [378, 0]
click at [982, 314] on span at bounding box center [988, 310] width 16 height 16
click at [965, 307] on input "checkbox" at bounding box center [965, 307] width 0 height 0
click at [970, 419] on link "4" at bounding box center [975, 416] width 20 height 23
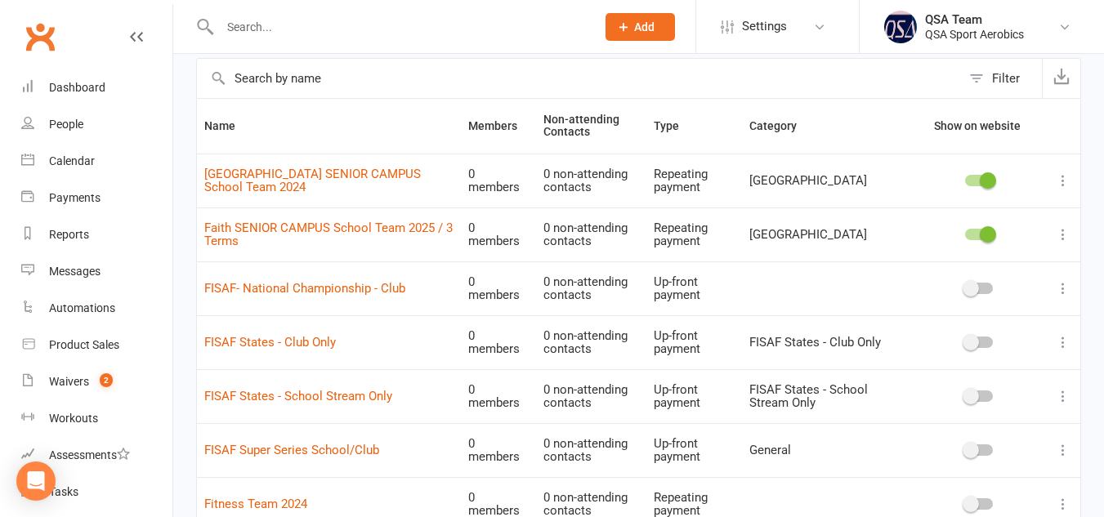
scroll to position [76, 0]
click at [989, 181] on span at bounding box center [988, 180] width 16 height 16
click at [965, 178] on input "checkbox" at bounding box center [965, 178] width 0 height 0
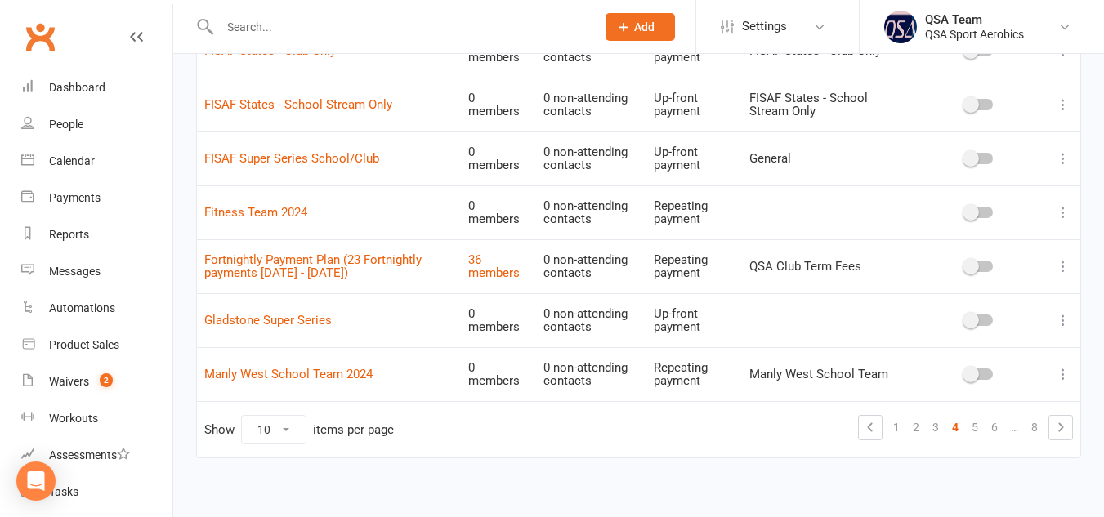
scroll to position [378, 0]
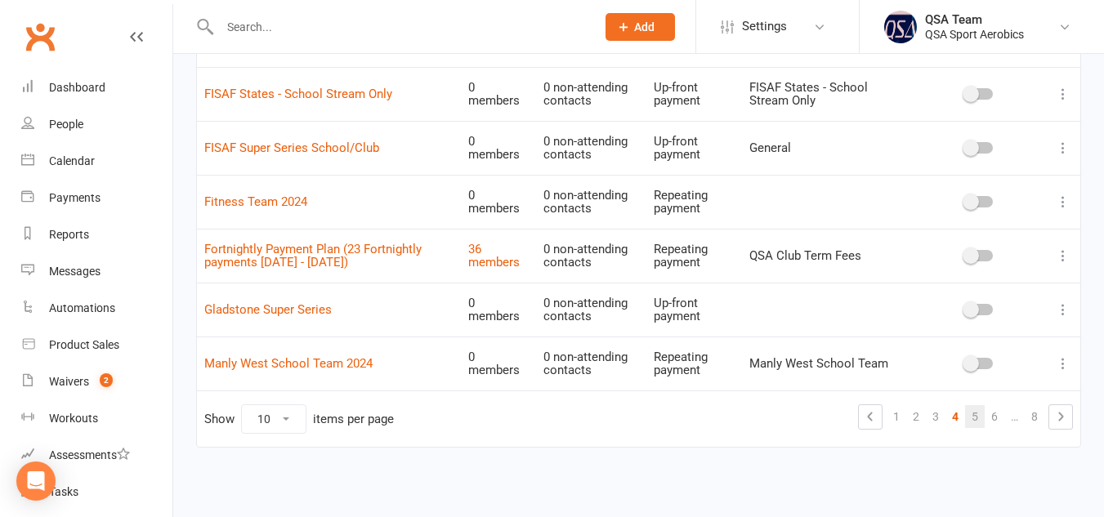
click at [983, 416] on link "5" at bounding box center [975, 416] width 20 height 23
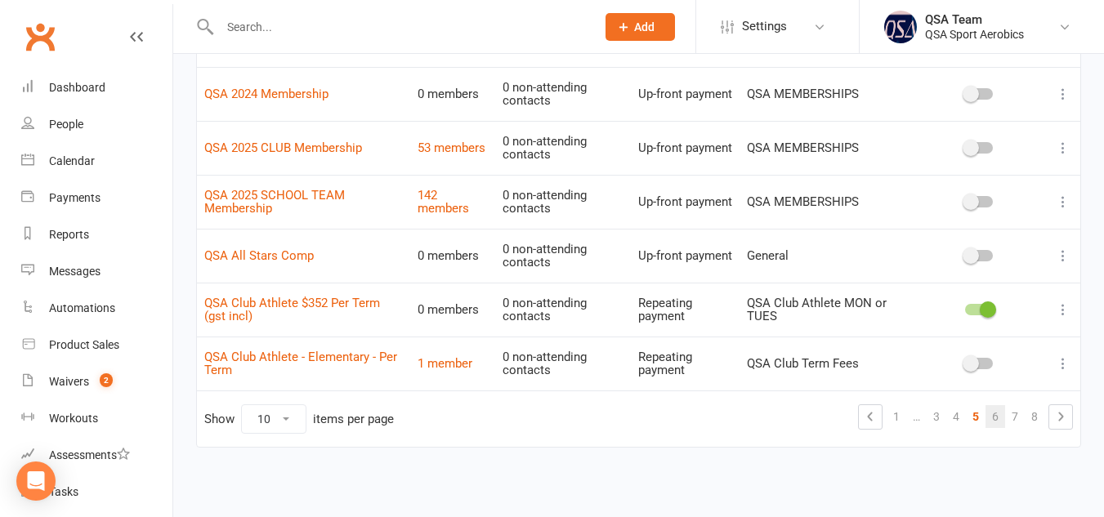
click at [991, 423] on link "6" at bounding box center [996, 416] width 20 height 23
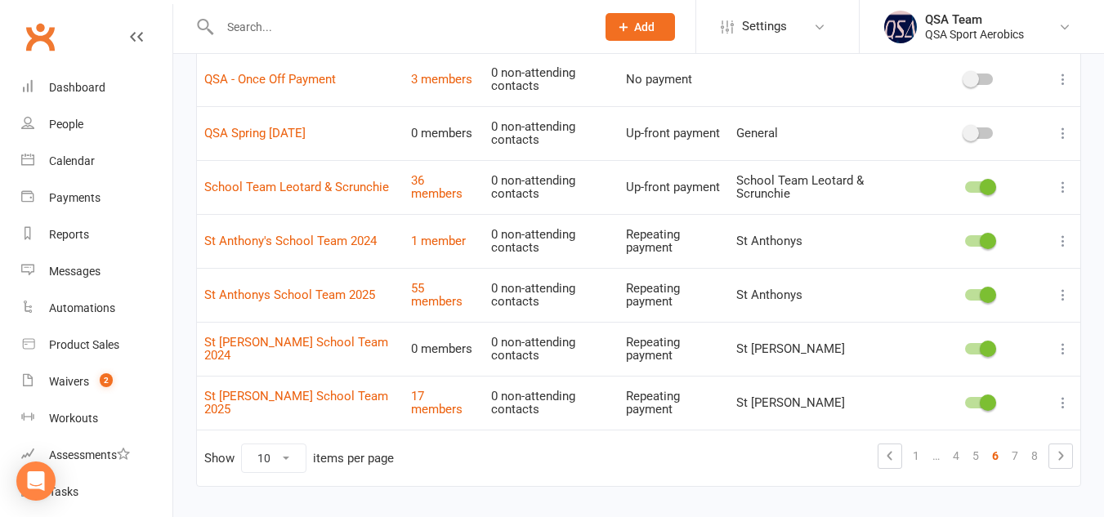
scroll to position [340, 0]
click at [993, 240] on span at bounding box center [988, 240] width 16 height 16
click at [965, 238] on input "checkbox" at bounding box center [965, 238] width 0 height 0
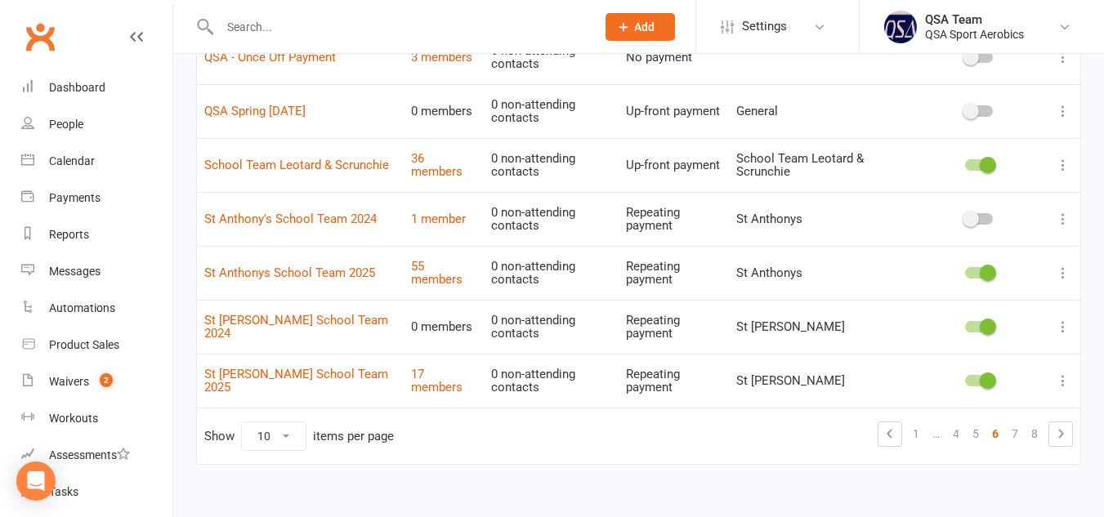
scroll to position [365, 0]
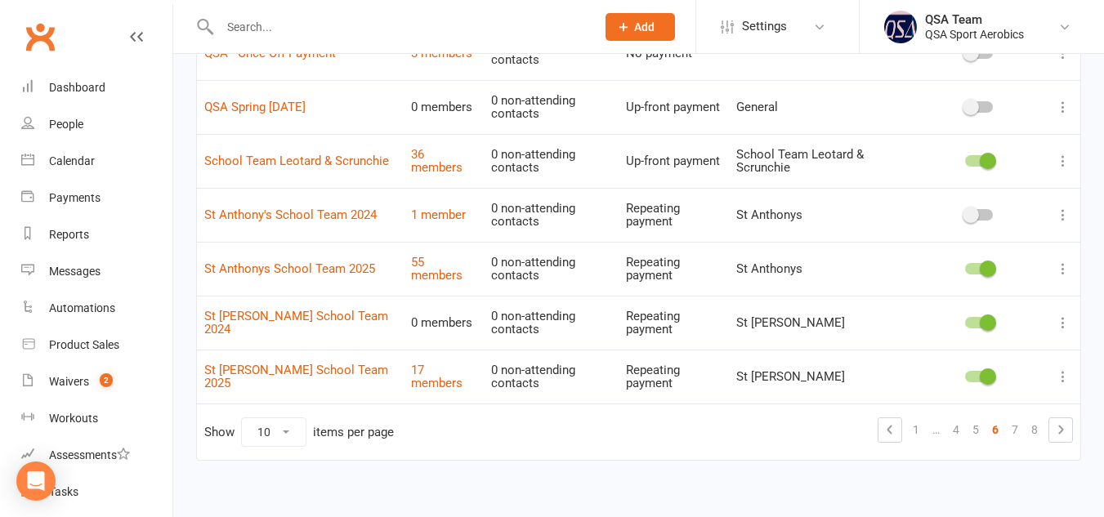
click at [990, 320] on span at bounding box center [988, 323] width 16 height 16
click at [965, 320] on input "checkbox" at bounding box center [965, 320] width 0 height 0
click at [1018, 427] on link "7" at bounding box center [1015, 430] width 20 height 23
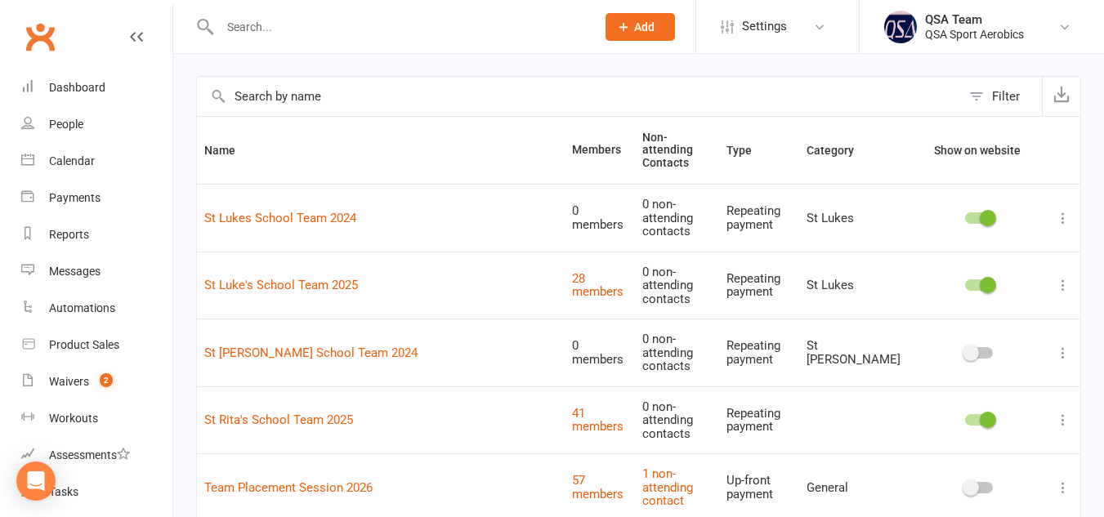
scroll to position [59, 0]
click at [985, 213] on span at bounding box center [988, 217] width 16 height 16
click at [965, 215] on input "checkbox" at bounding box center [965, 215] width 0 height 0
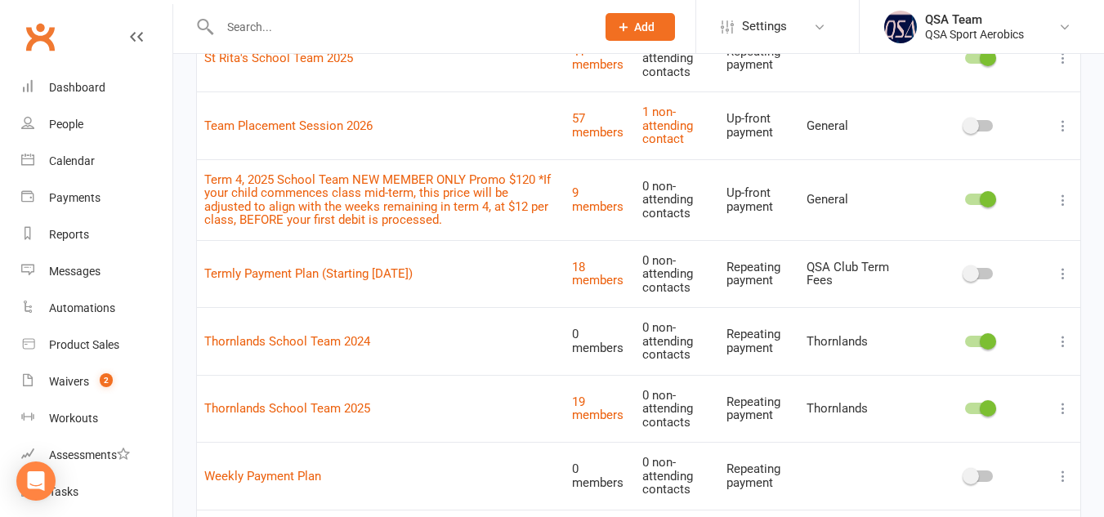
scroll to position [462, 0]
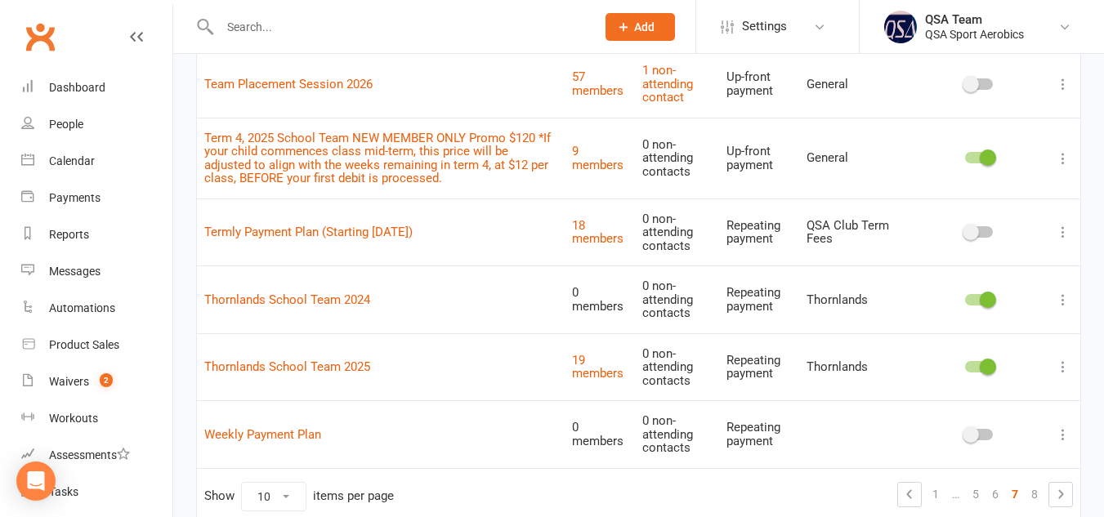
click at [989, 298] on span at bounding box center [988, 300] width 16 height 16
click at [965, 298] on input "checkbox" at bounding box center [965, 298] width 0 height 0
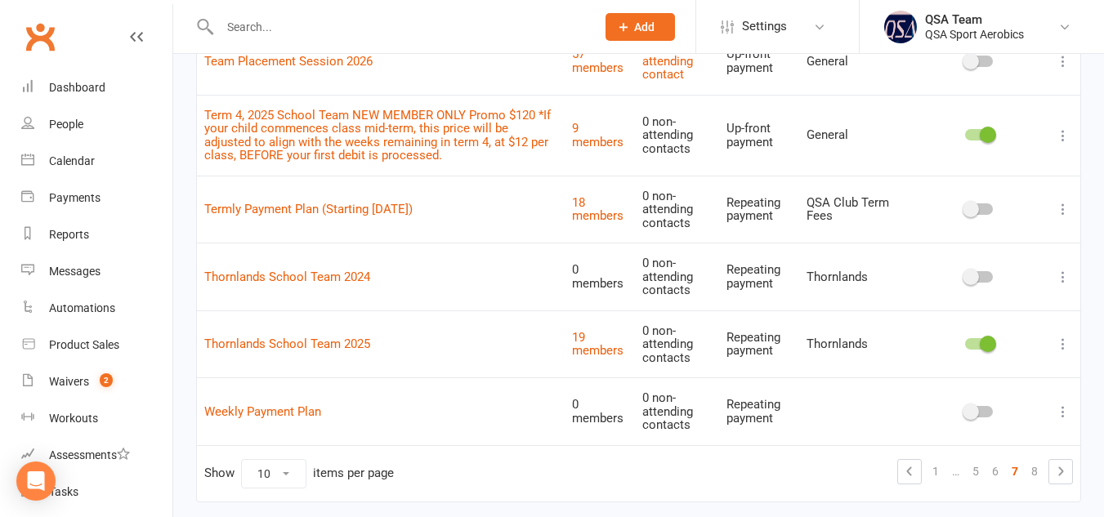
scroll to position [540, 0]
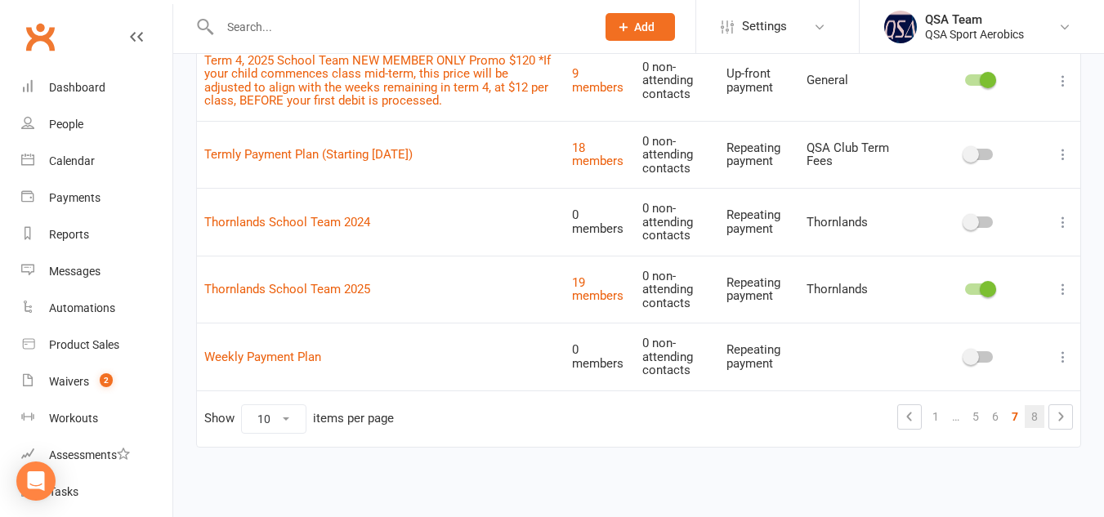
click at [1029, 425] on link "8" at bounding box center [1035, 416] width 20 height 23
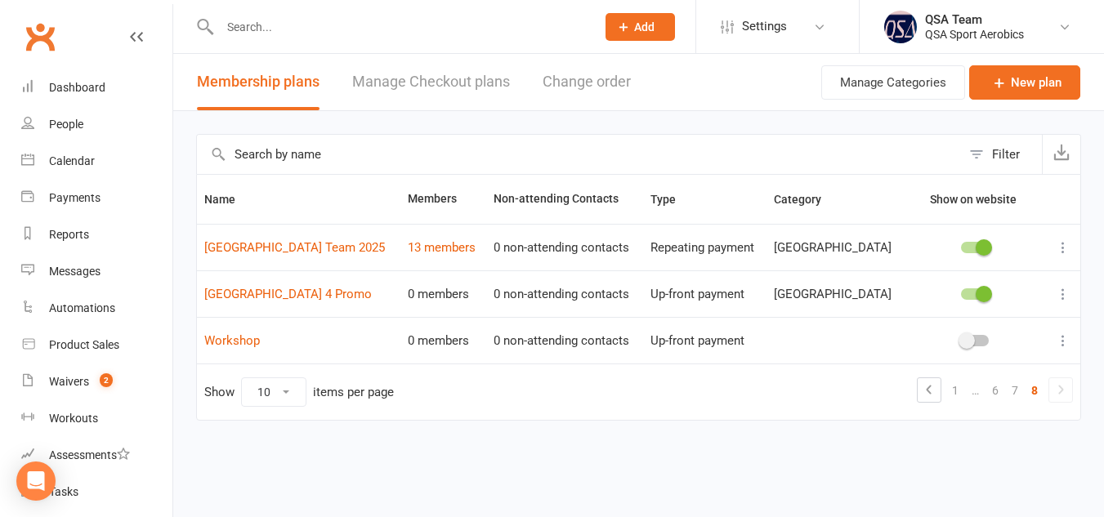
scroll to position [0, 0]
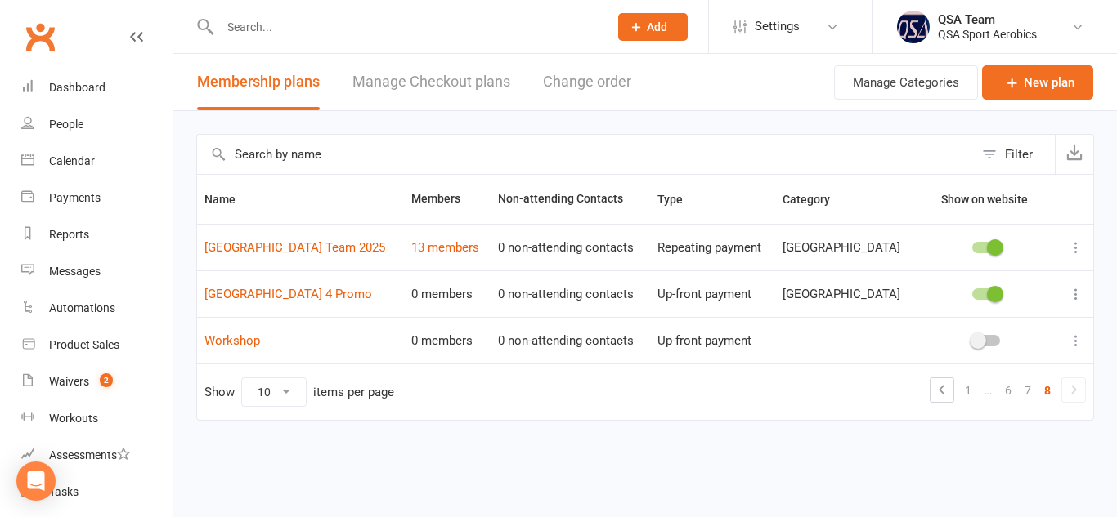
click at [993, 298] on span at bounding box center [995, 294] width 16 height 16
click at [972, 292] on input "checkbox" at bounding box center [972, 292] width 0 height 0
click at [966, 396] on link "1" at bounding box center [968, 390] width 20 height 23
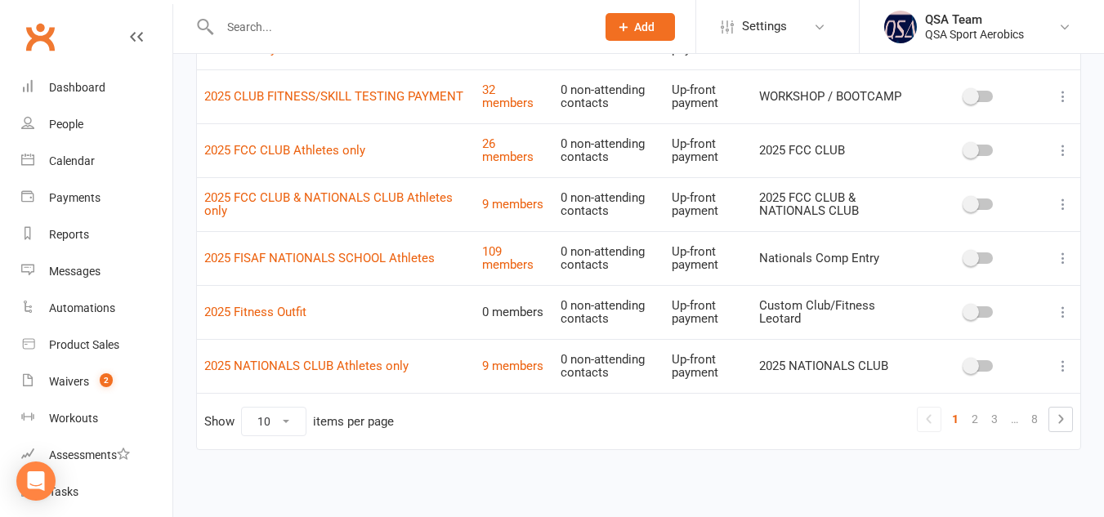
scroll to position [377, 0]
click at [980, 423] on link "2" at bounding box center [975, 418] width 20 height 23
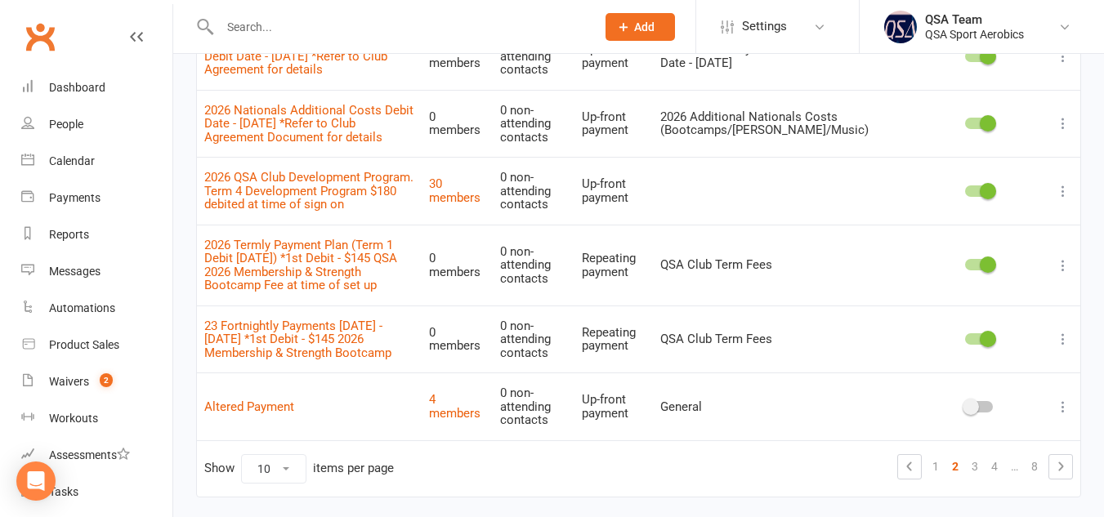
scroll to position [540, 0]
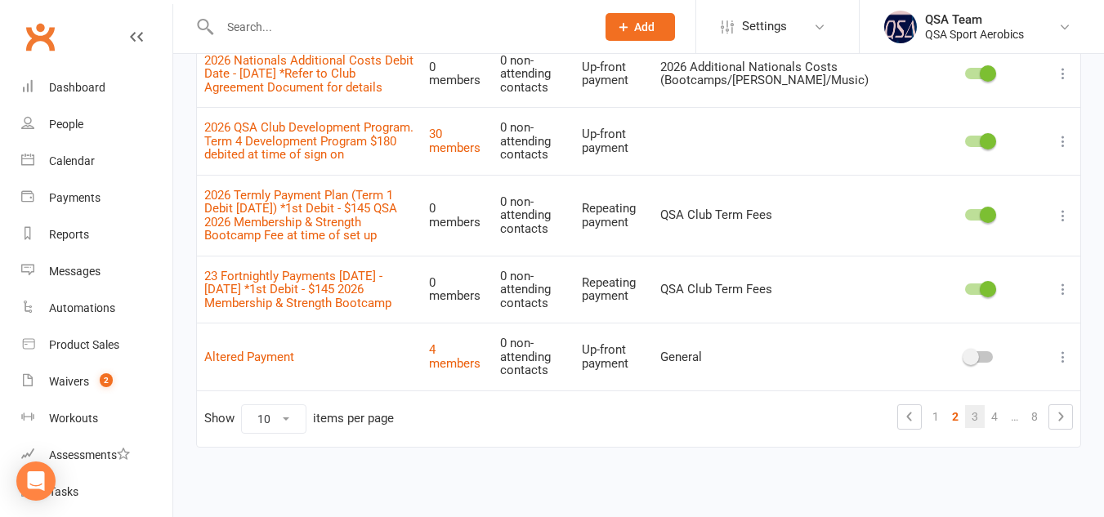
click at [971, 418] on link "3" at bounding box center [975, 416] width 20 height 23
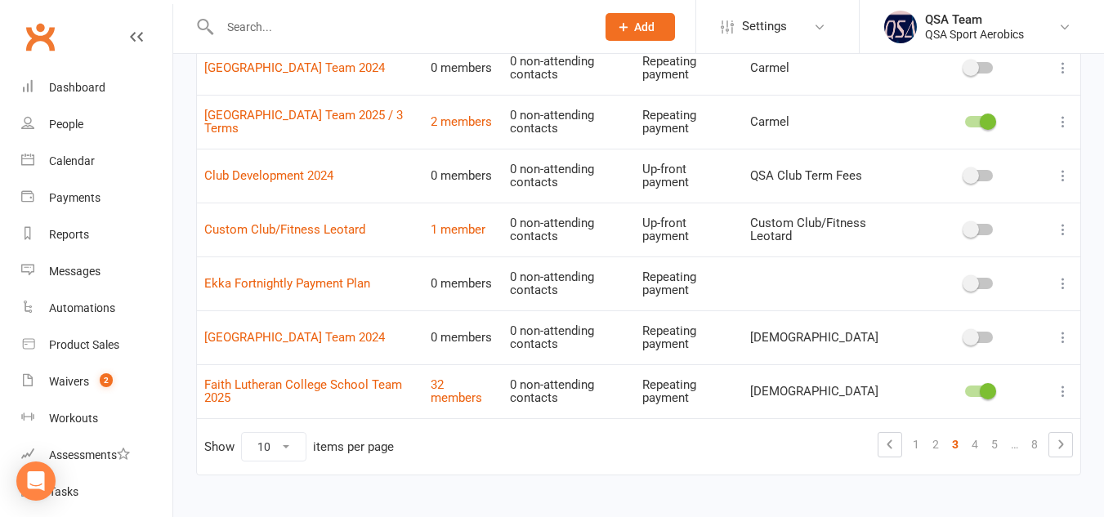
scroll to position [378, 0]
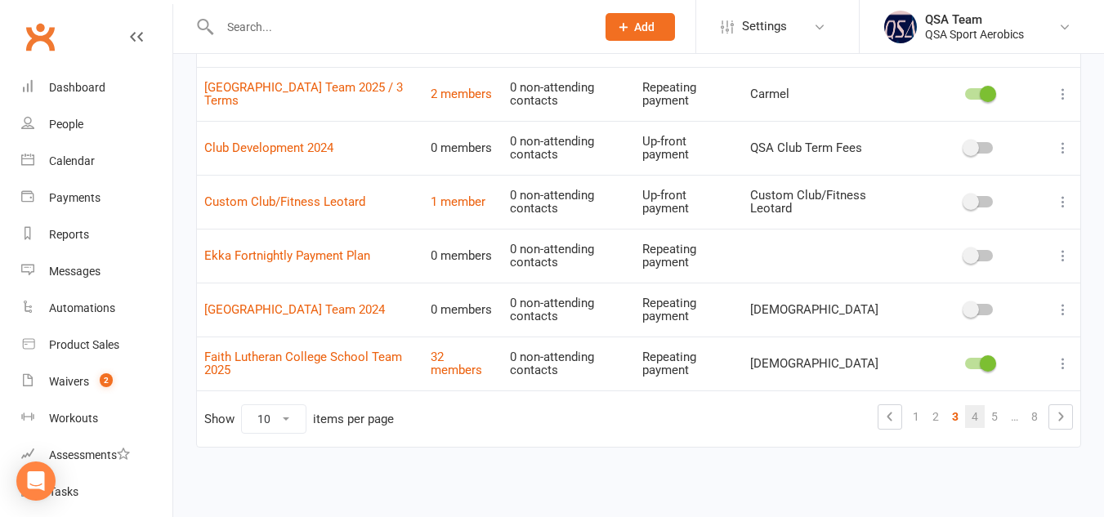
click at [974, 419] on link "4" at bounding box center [975, 416] width 20 height 23
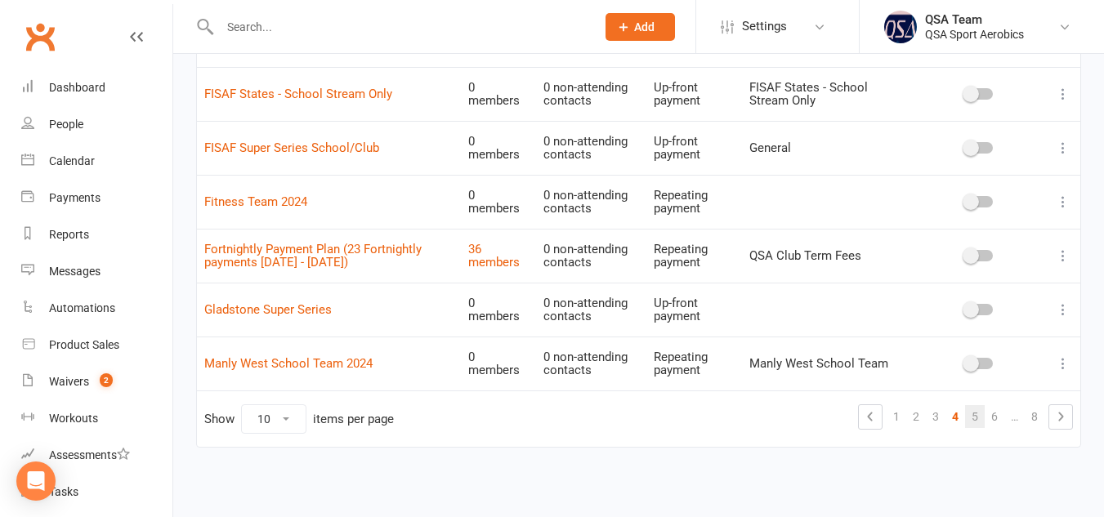
click at [978, 414] on link "5" at bounding box center [975, 416] width 20 height 23
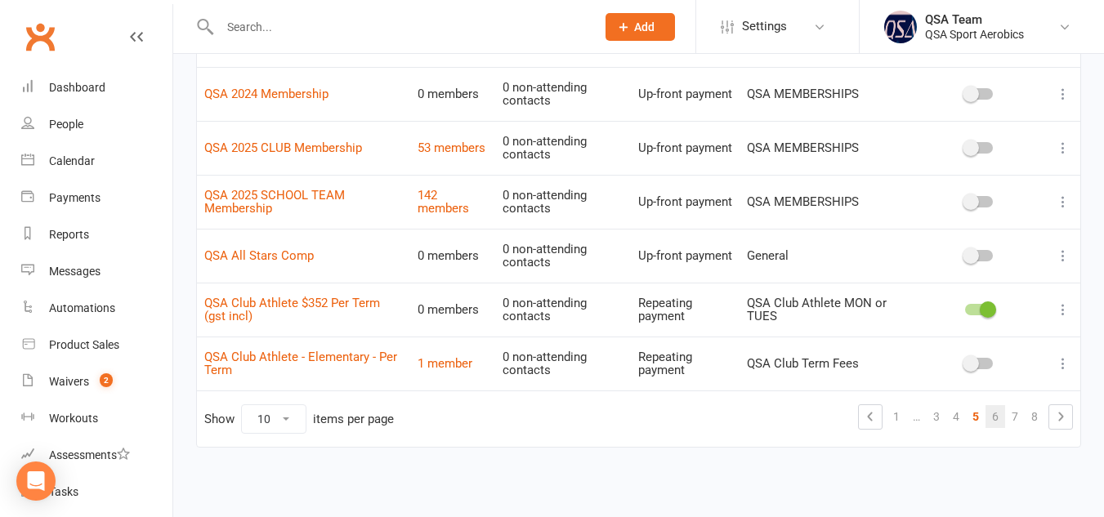
click at [988, 414] on link "6" at bounding box center [996, 416] width 20 height 23
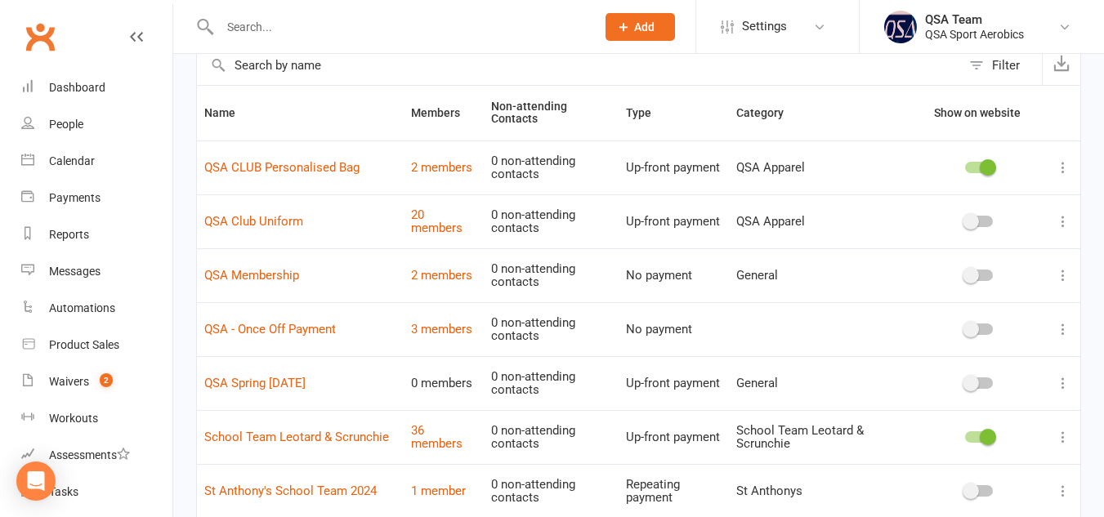
scroll to position [90, 0]
click at [974, 215] on span at bounding box center [971, 221] width 16 height 16
click at [965, 218] on input "checkbox" at bounding box center [965, 218] width 0 height 0
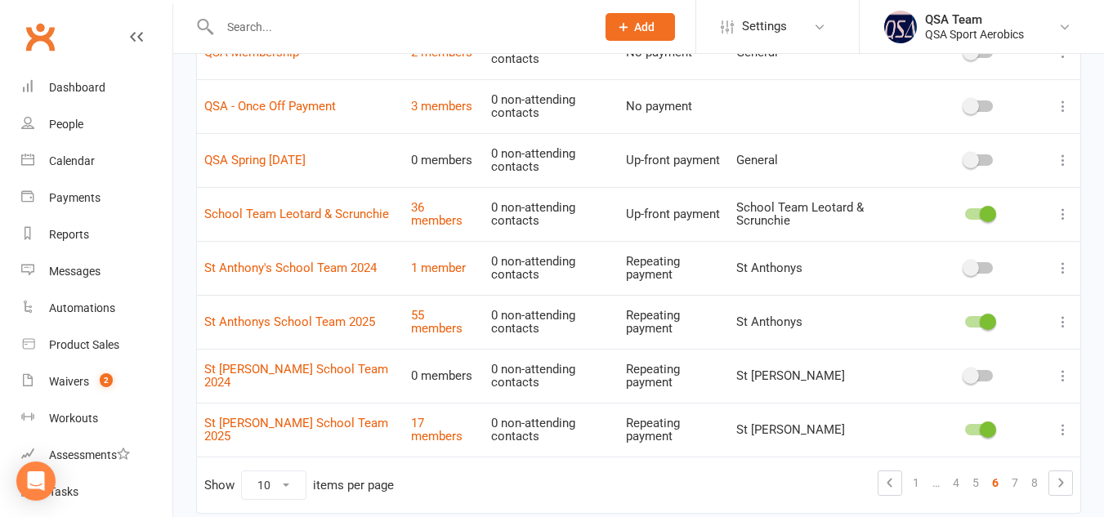
scroll to position [373, 0]
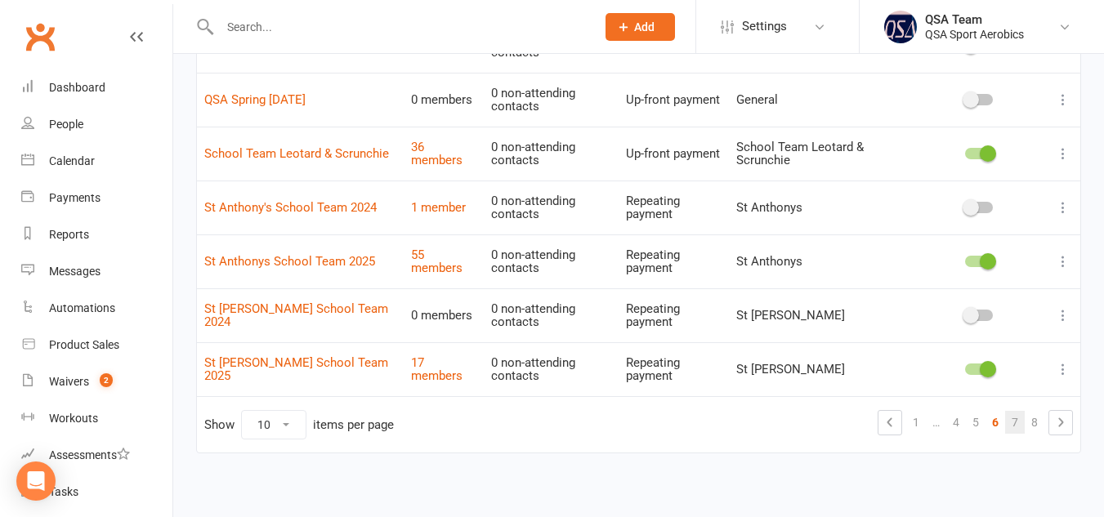
click at [1012, 412] on link "7" at bounding box center [1015, 422] width 20 height 23
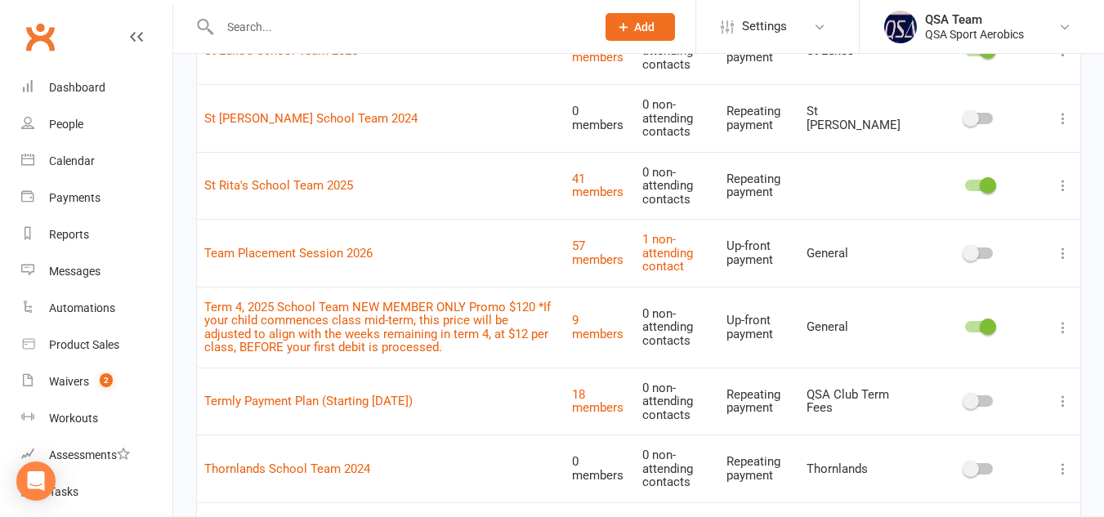
scroll to position [293, 0]
click at [971, 252] on span at bounding box center [971, 252] width 16 height 16
click at [965, 250] on input "checkbox" at bounding box center [965, 250] width 0 height 0
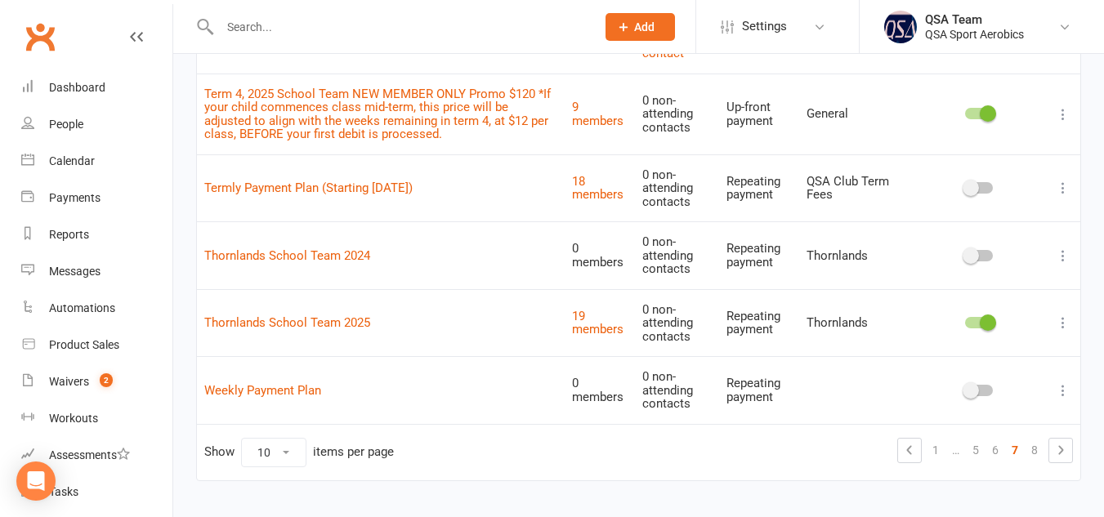
scroll to position [508, 0]
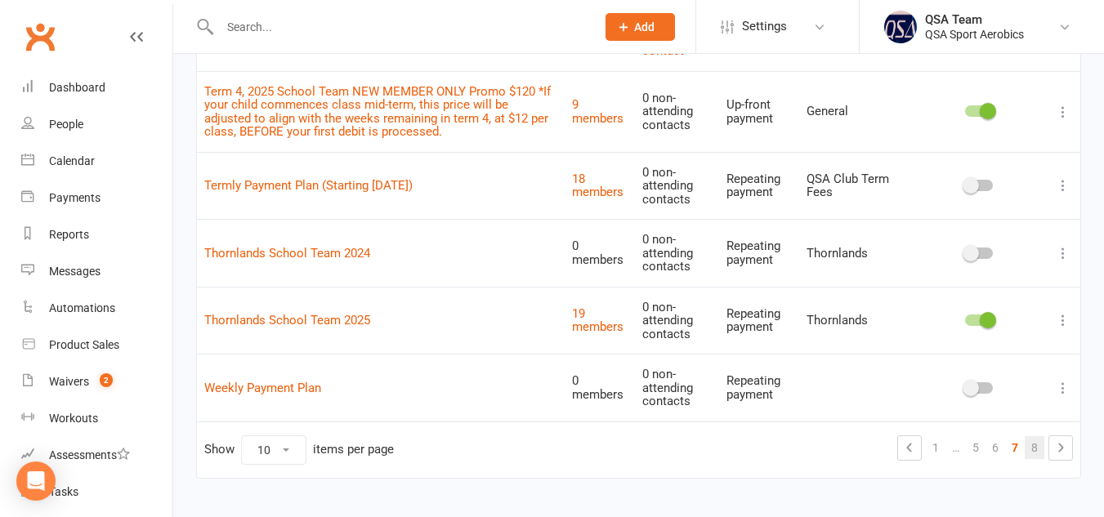
click at [1037, 446] on link "8" at bounding box center [1035, 448] width 20 height 23
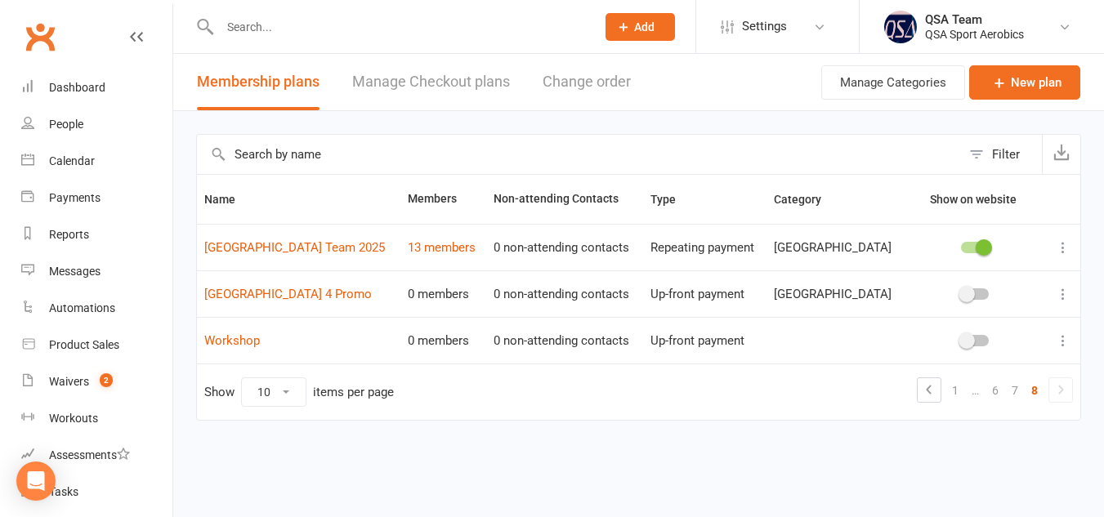
scroll to position [0, 0]
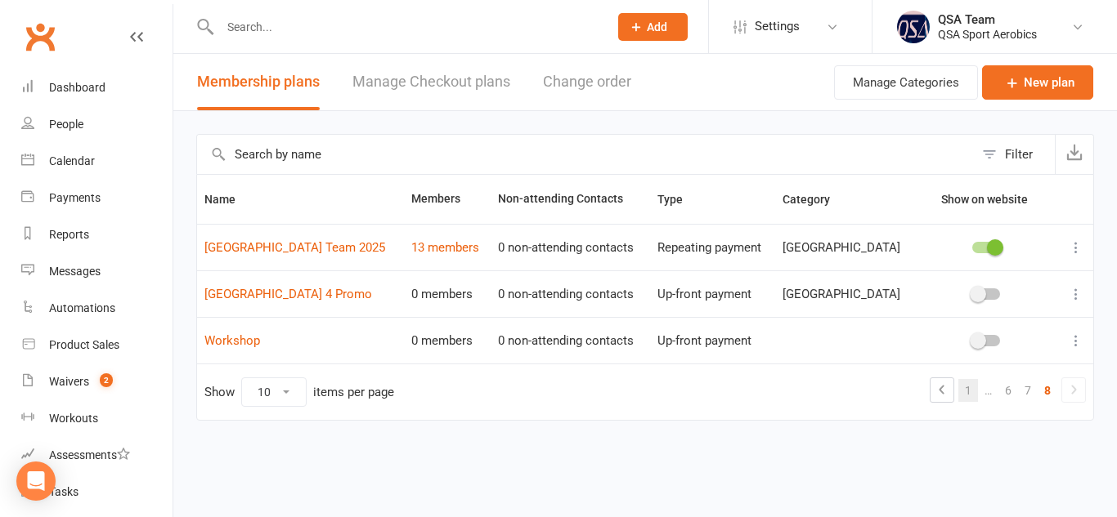
click at [967, 392] on link "1" at bounding box center [968, 390] width 20 height 23
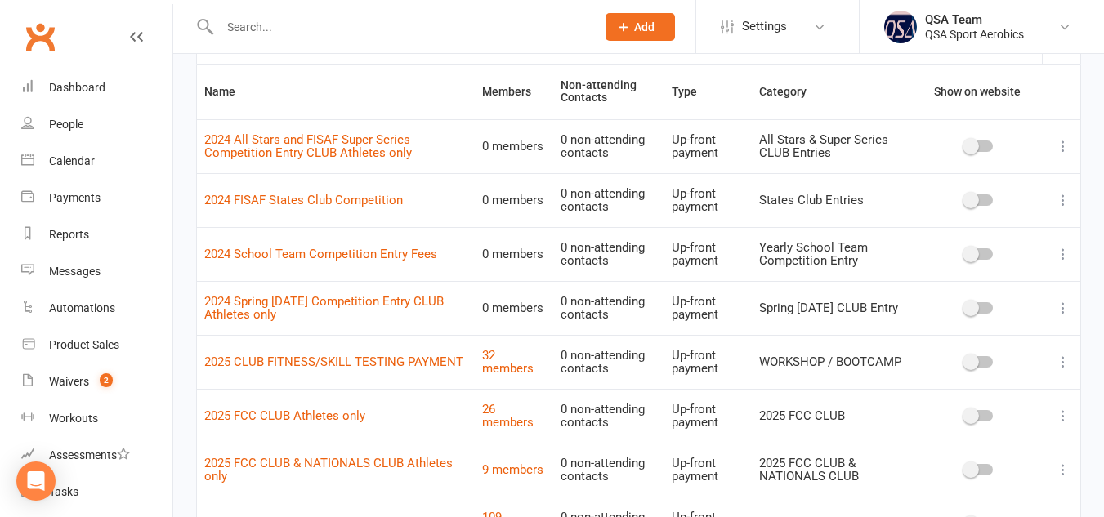
scroll to position [378, 0]
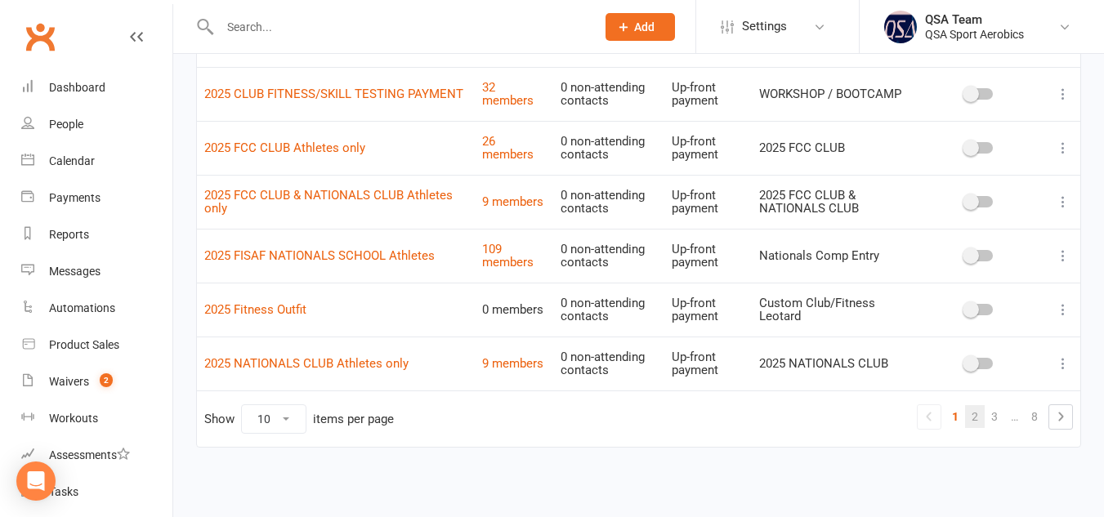
click at [974, 423] on link "2" at bounding box center [975, 416] width 20 height 23
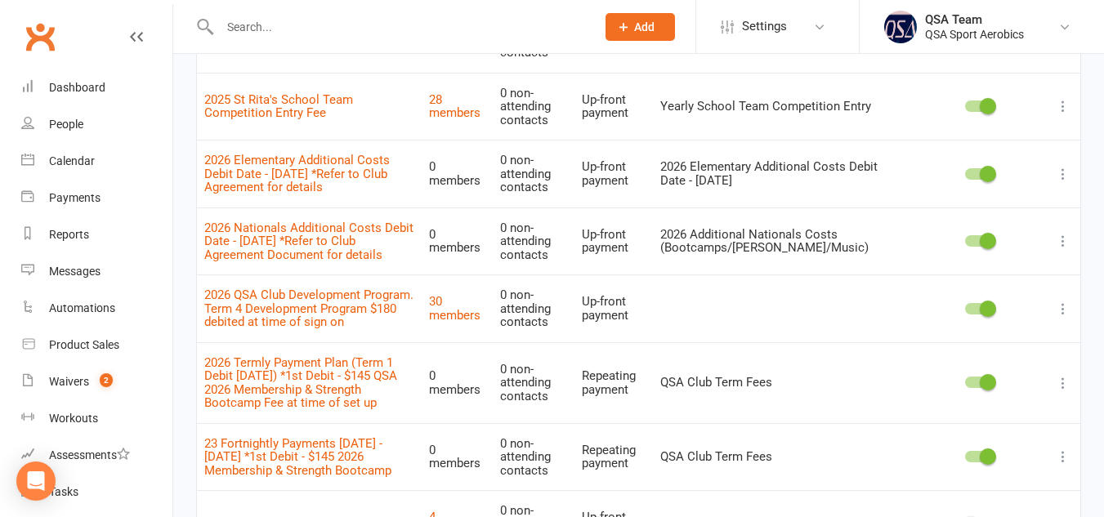
scroll to position [370, 0]
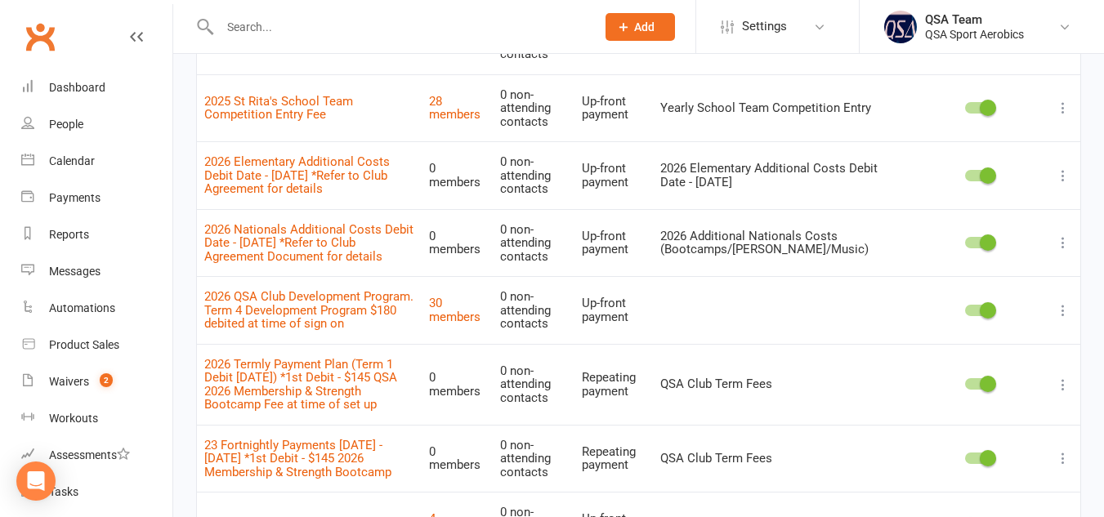
click at [1056, 315] on icon at bounding box center [1063, 310] width 16 height 16
click at [256, 303] on link "2026 QSA Club Development Program. Term 4 Development Program $180 debited at t…" at bounding box center [308, 310] width 209 height 42
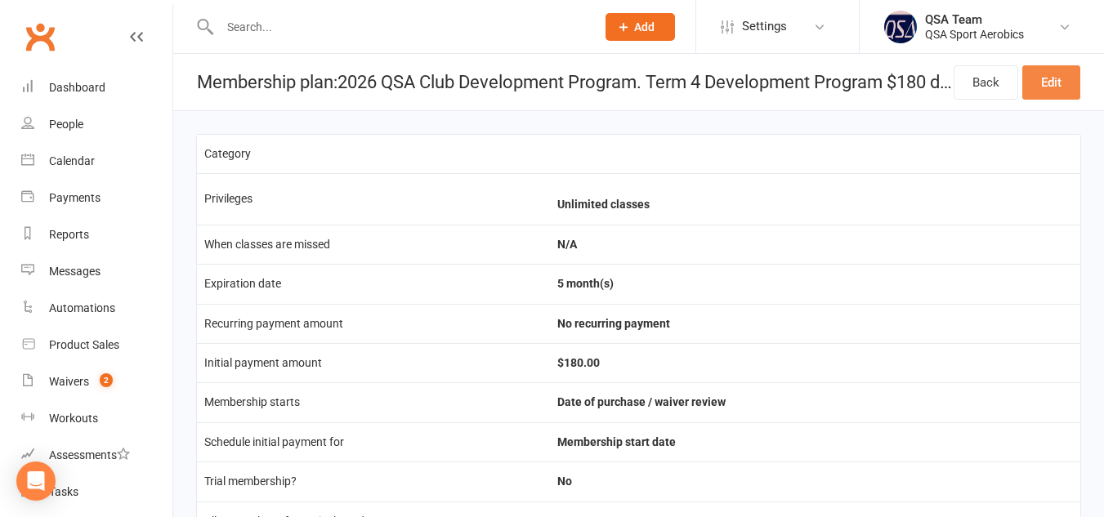
click at [1055, 79] on link "Edit" at bounding box center [1052, 82] width 58 height 34
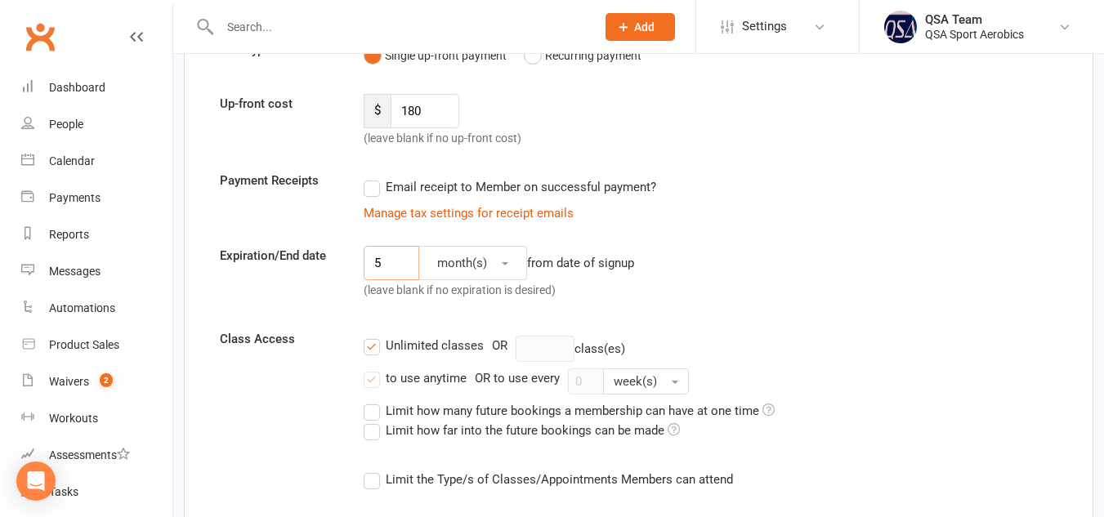
click at [387, 257] on input "5" at bounding box center [392, 263] width 56 height 34
type input "3"
click at [996, 293] on div "Expiration/End date 3 month(s) from date of signup (leave blank if no expiratio…" at bounding box center [639, 276] width 862 height 60
click at [391, 271] on input "3" at bounding box center [392, 263] width 56 height 34
type input "1"
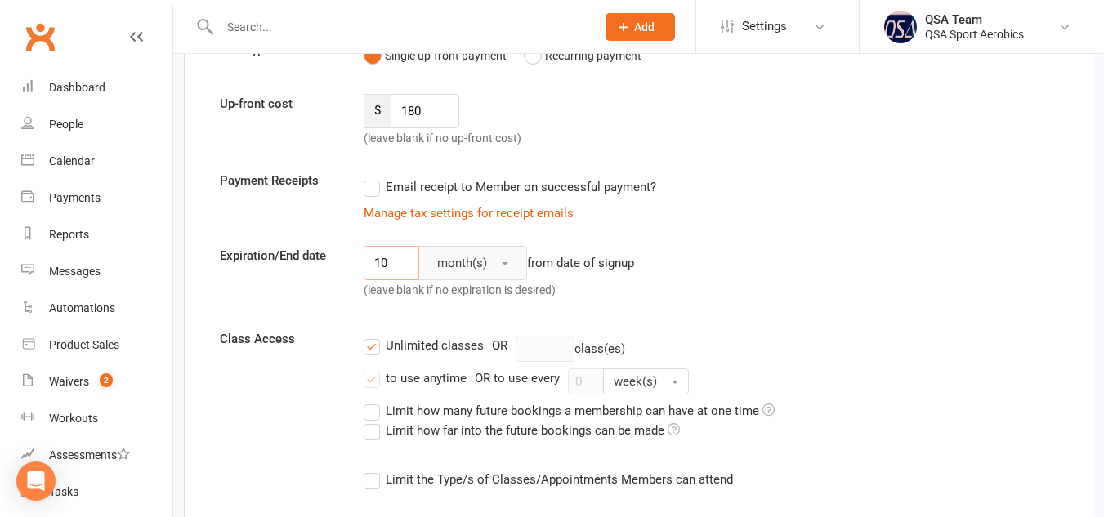
type input "10"
click at [525, 257] on button "month(s)" at bounding box center [473, 263] width 109 height 34
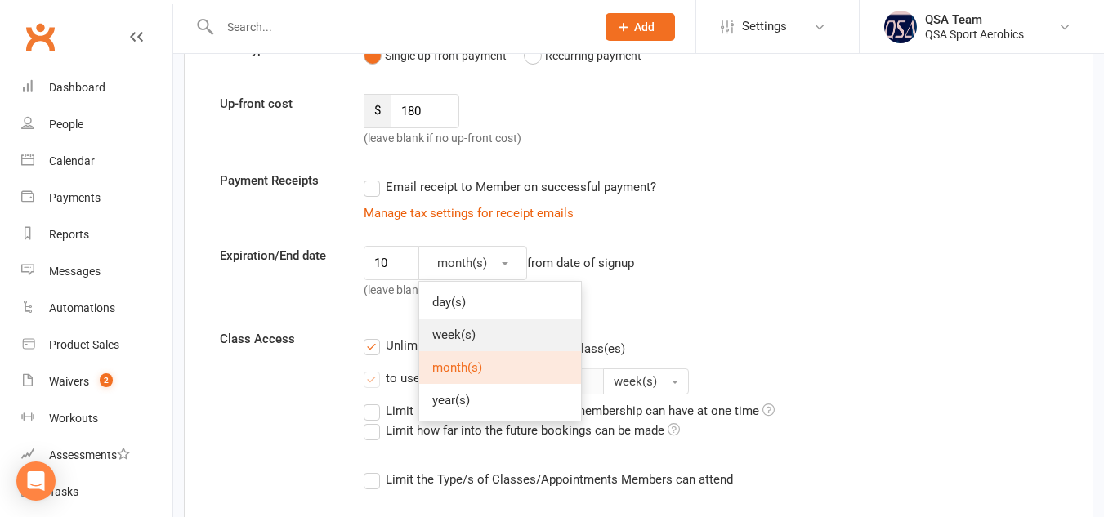
click at [457, 339] on span "week(s)" at bounding box center [453, 335] width 43 height 15
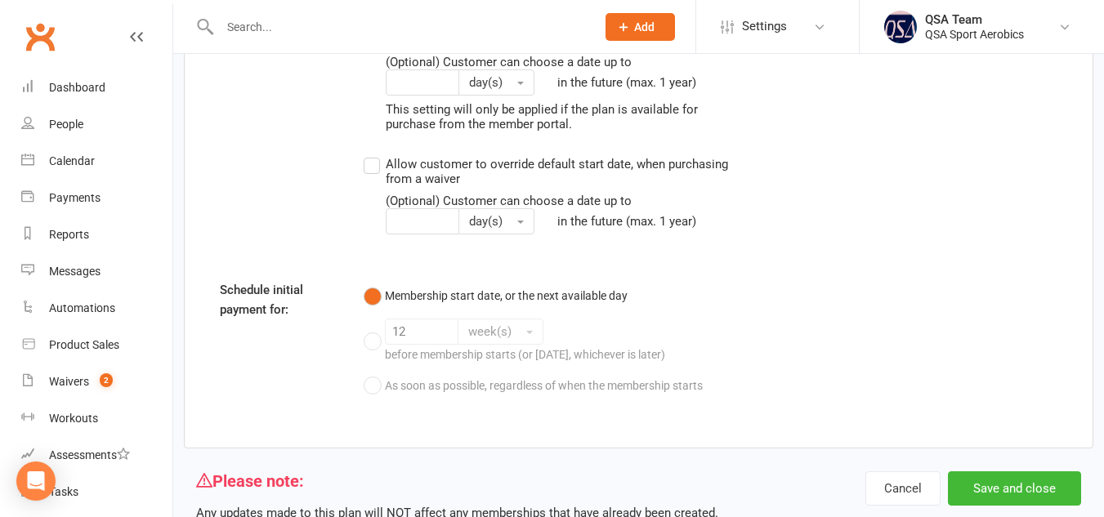
scroll to position [2058, 0]
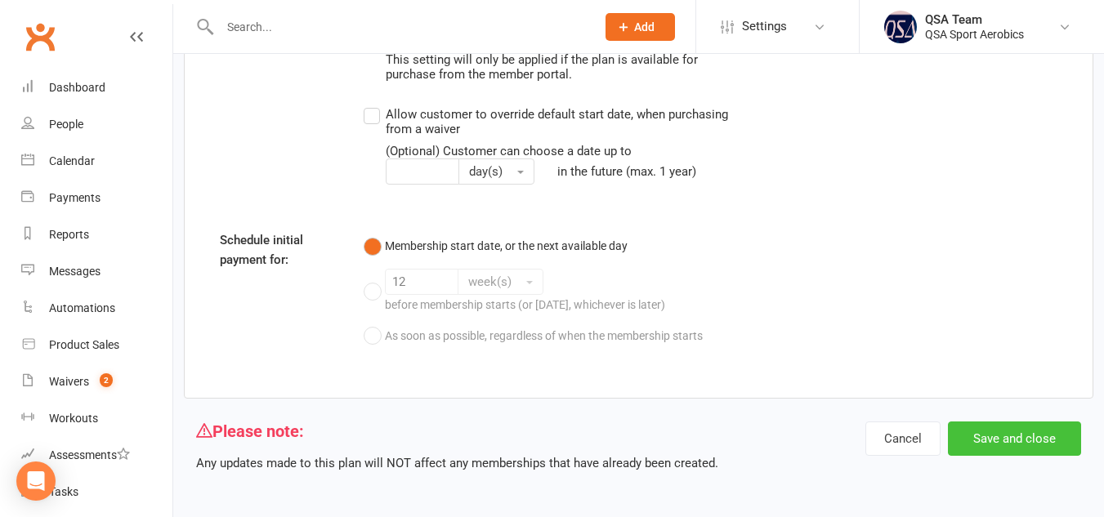
click at [1051, 439] on button "Save and close" at bounding box center [1014, 439] width 133 height 34
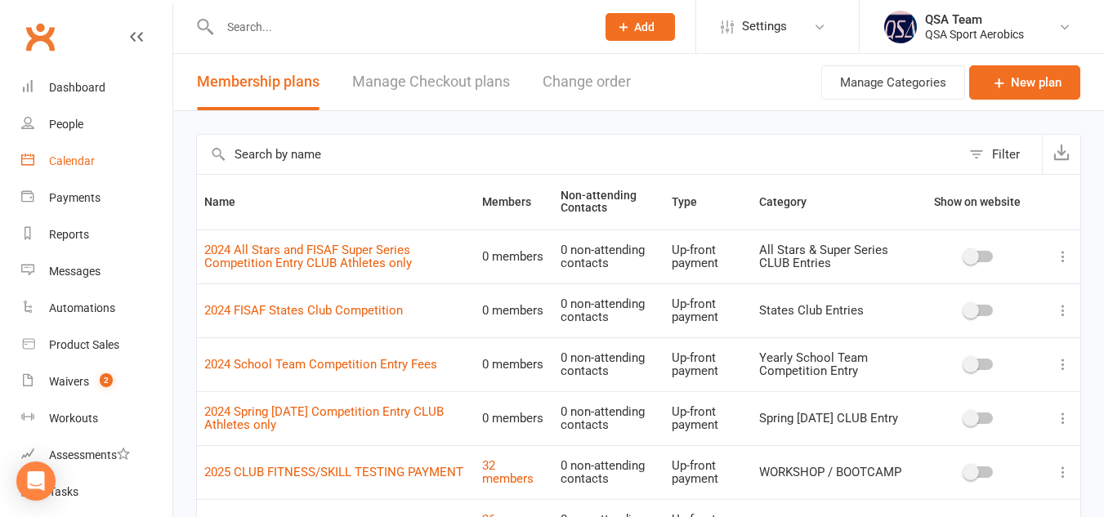
click at [65, 154] on div "Calendar" at bounding box center [72, 160] width 46 height 13
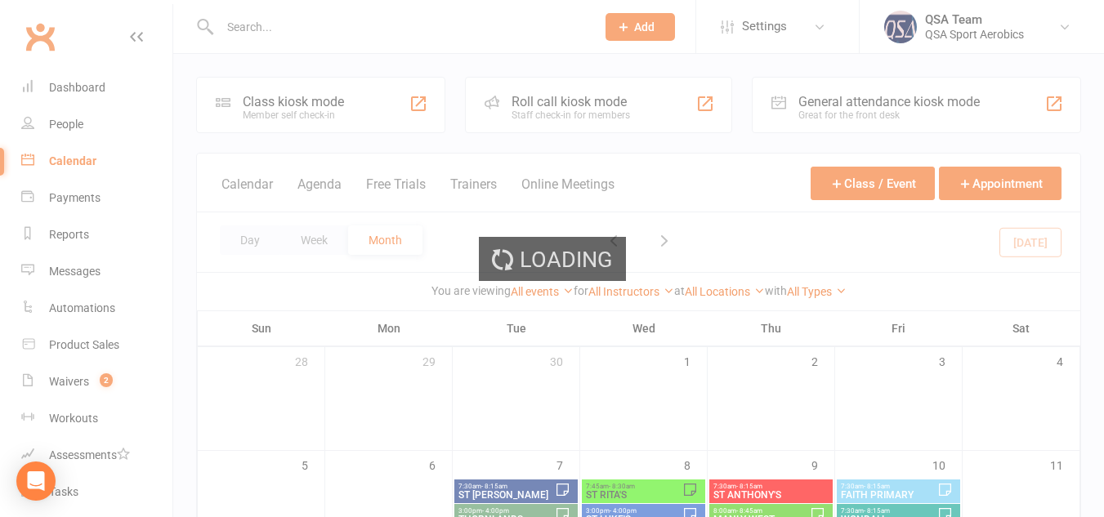
scroll to position [374, 0]
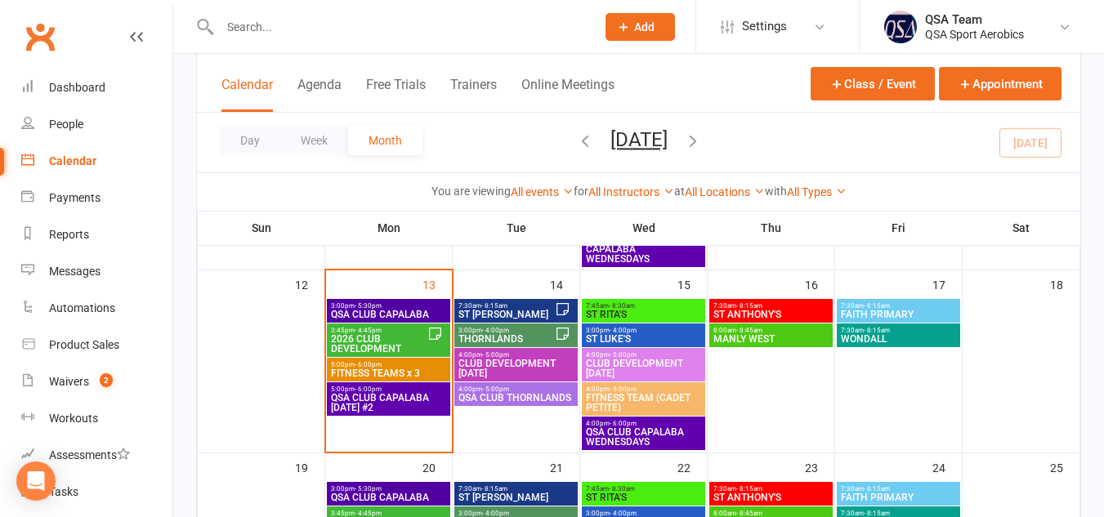
click at [512, 307] on span "7:30am - 8:15am" at bounding box center [506, 305] width 97 height 7
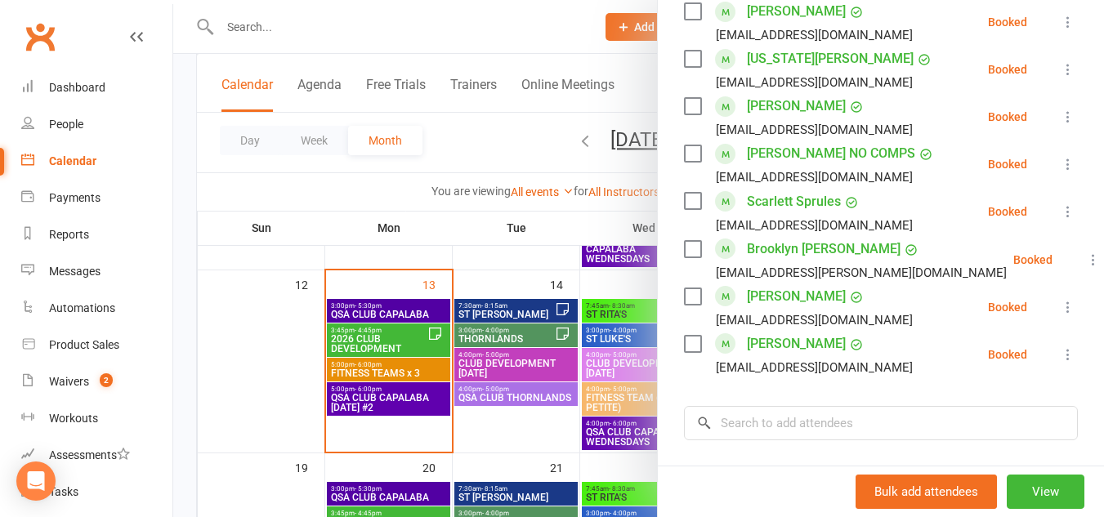
scroll to position [1227, 0]
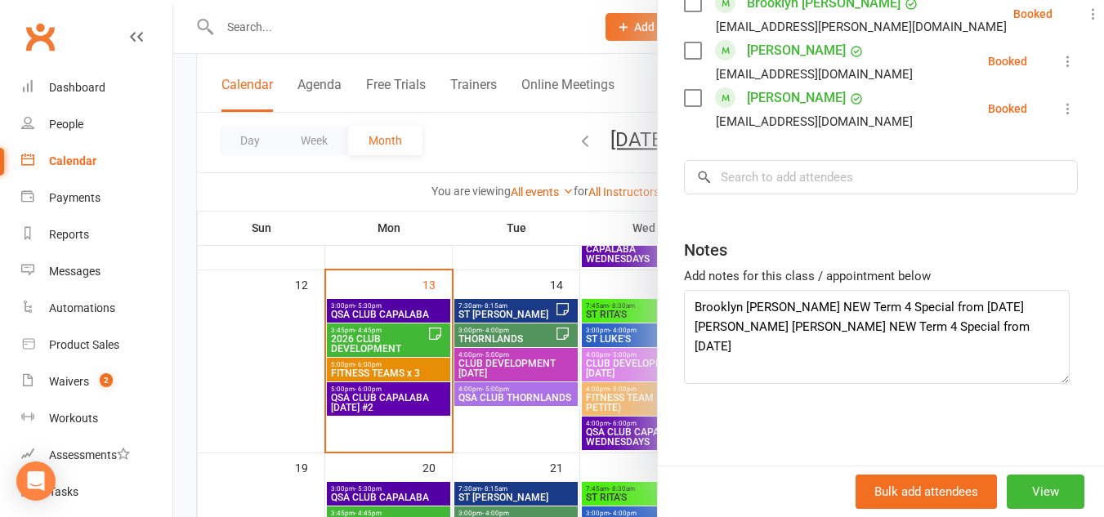
drag, startPoint x: 1052, startPoint y: 382, endPoint x: 1060, endPoint y: 419, distance: 37.7
click at [1060, 384] on textarea "Brooklyn [PERSON_NAME] NEW Term 4 Special from [DATE] [PERSON_NAME] [PERSON_NAM…" at bounding box center [877, 337] width 386 height 94
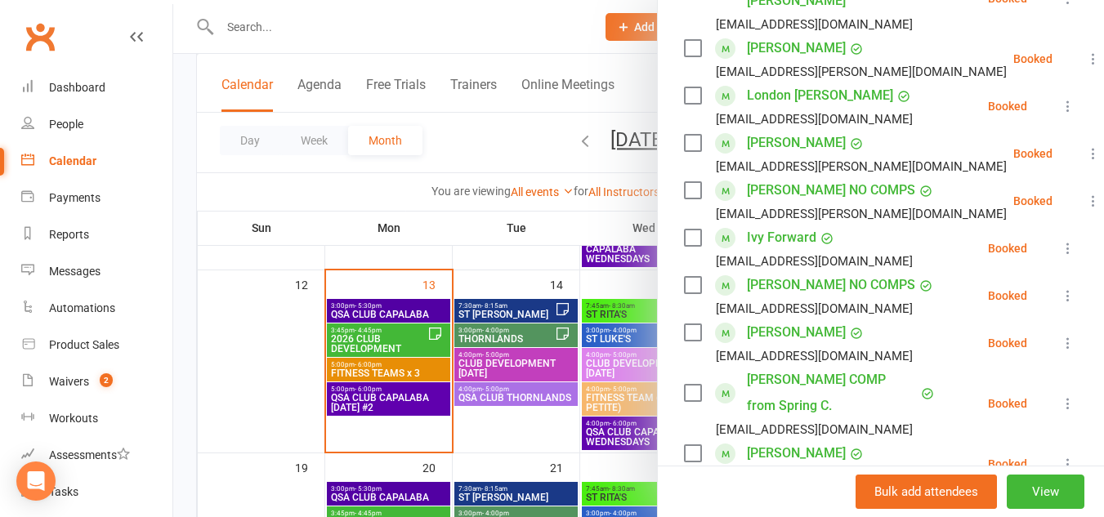
scroll to position [0, 0]
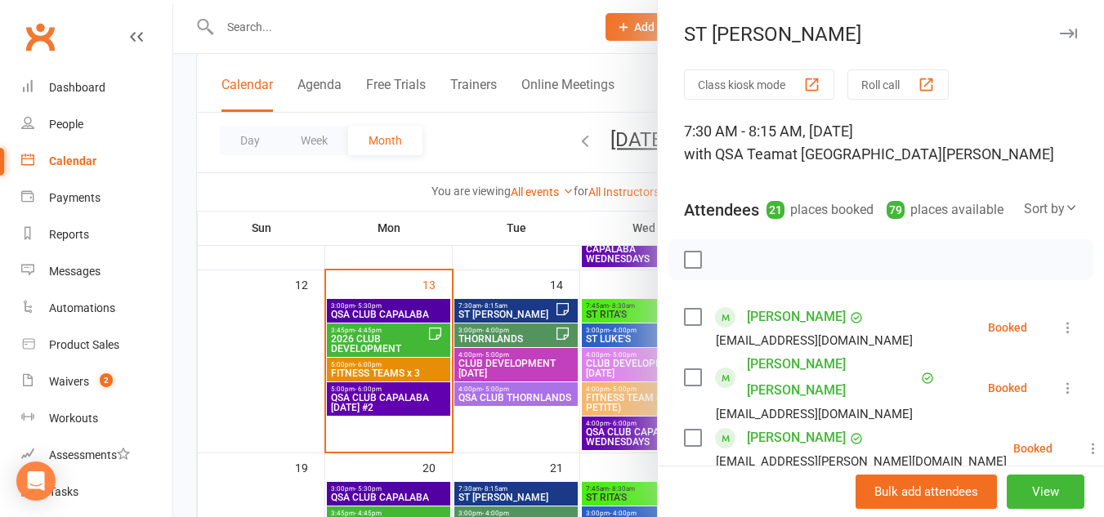
click at [1060, 32] on icon "button" at bounding box center [1068, 34] width 17 height 10
